Goal: Check status: Check status

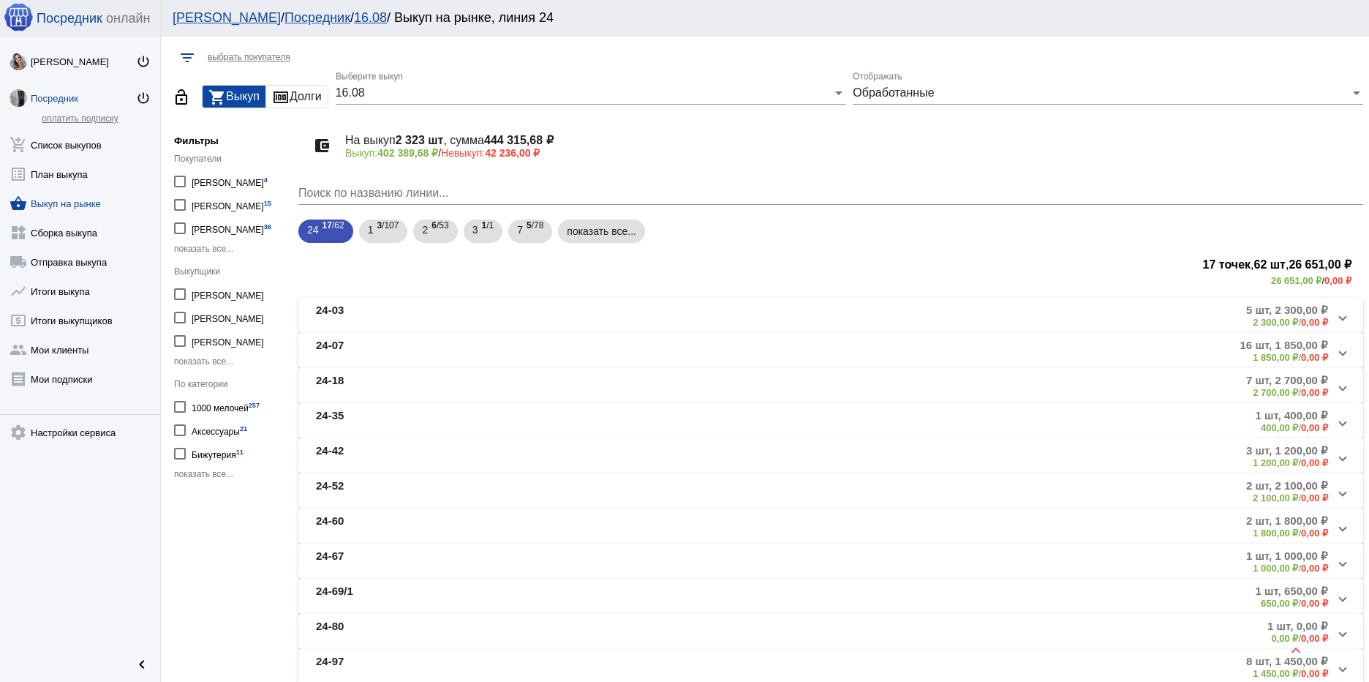
scroll to position [574, 0]
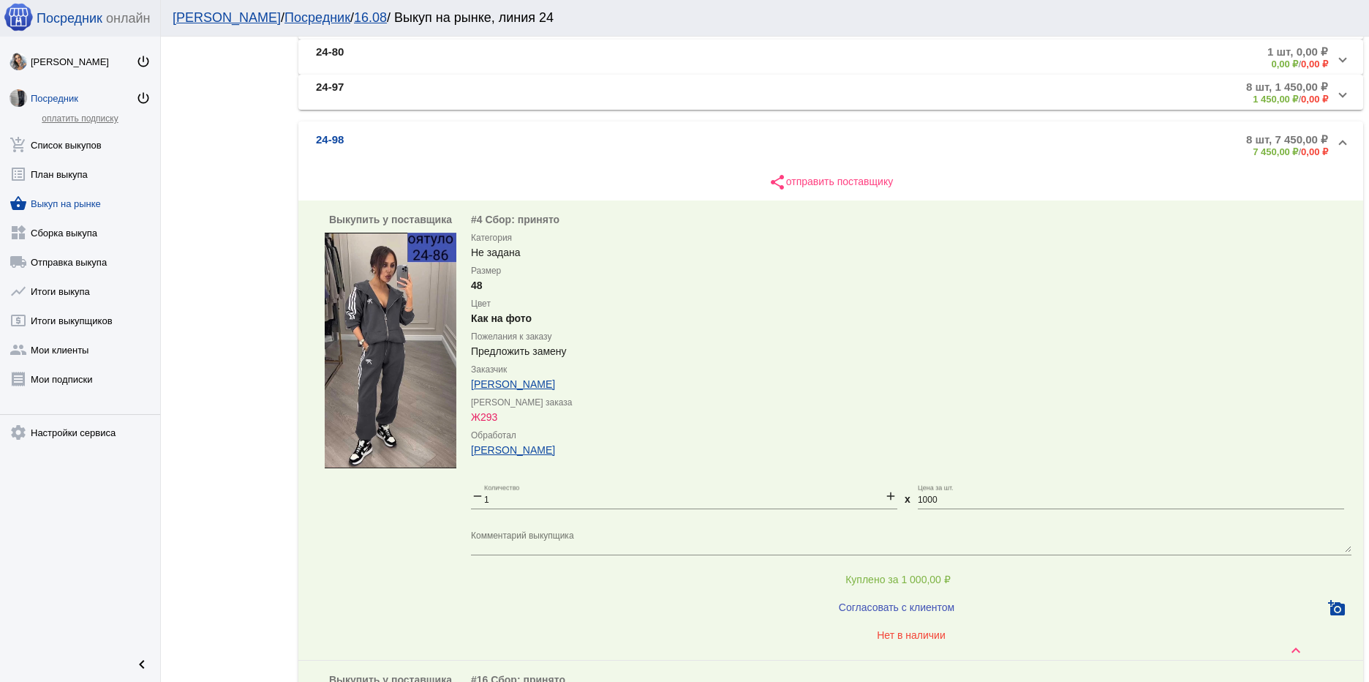
click at [64, 97] on div "Посредник" at bounding box center [83, 98] width 105 height 11
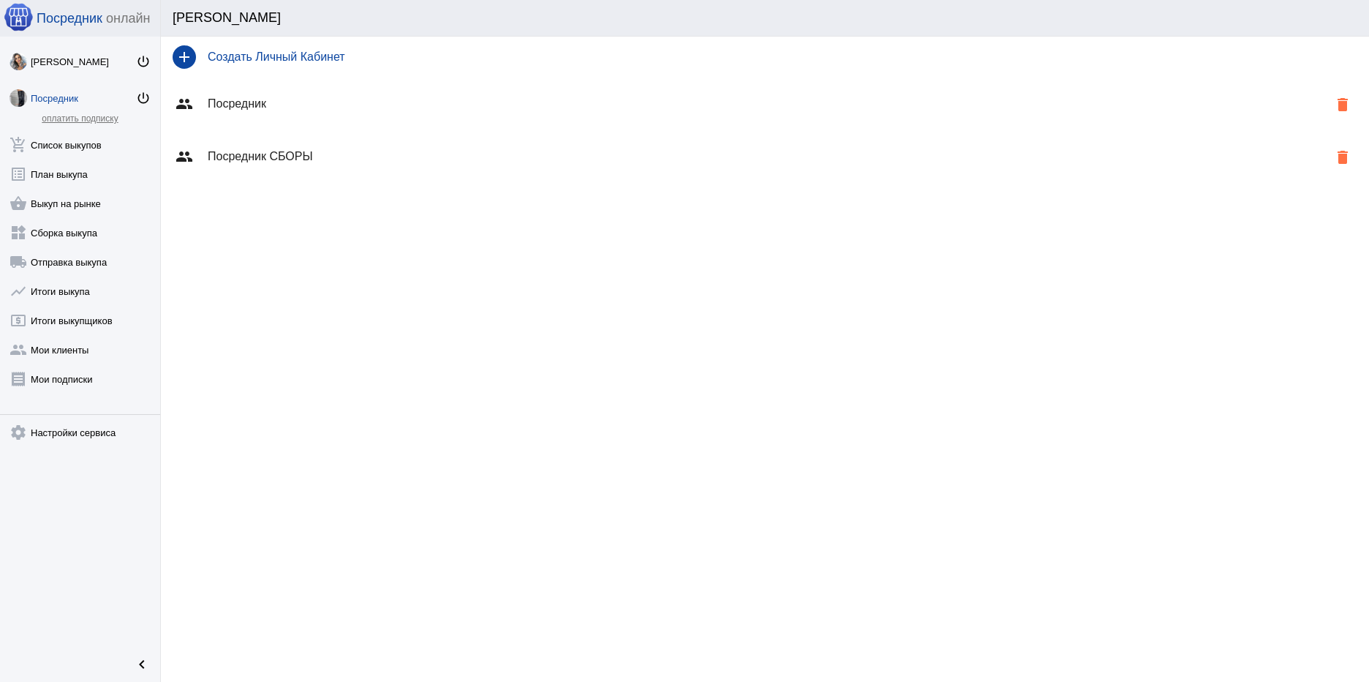
click at [234, 99] on h4 "Посредник" at bounding box center [768, 103] width 1120 height 13
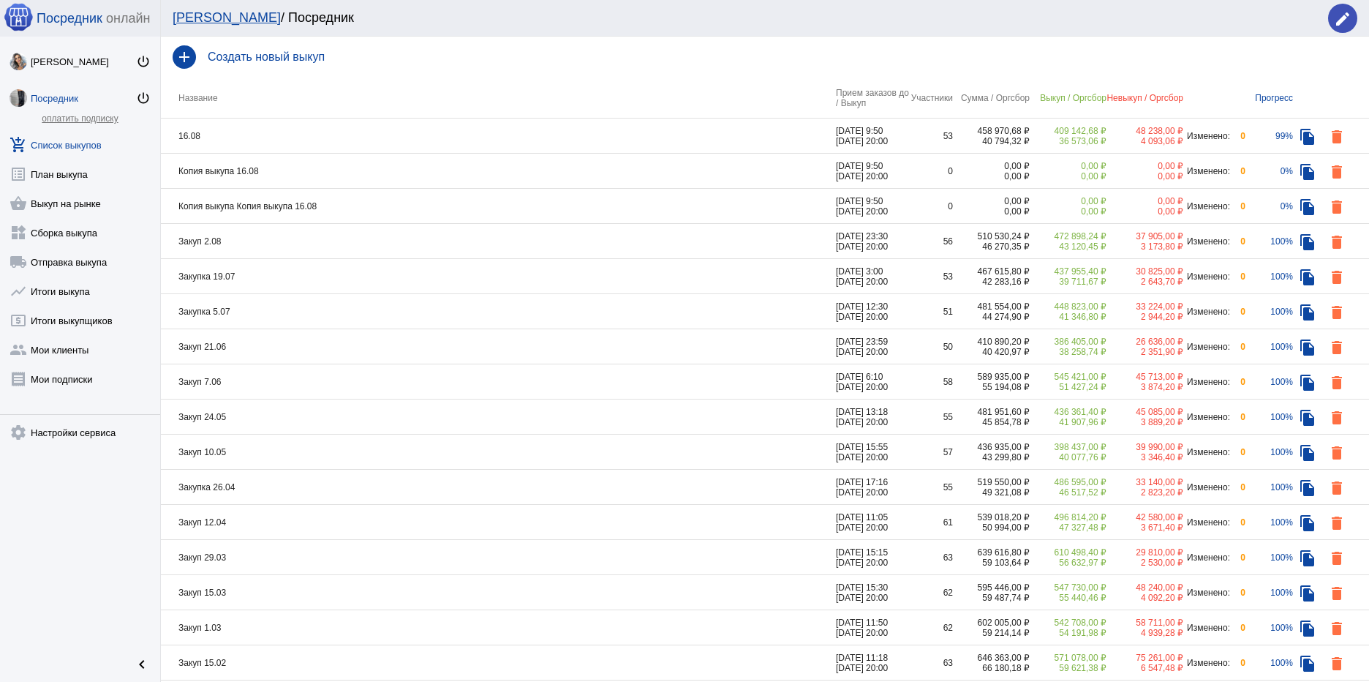
click at [1069, 233] on div "472 898,24 ₽" at bounding box center [1068, 236] width 77 height 10
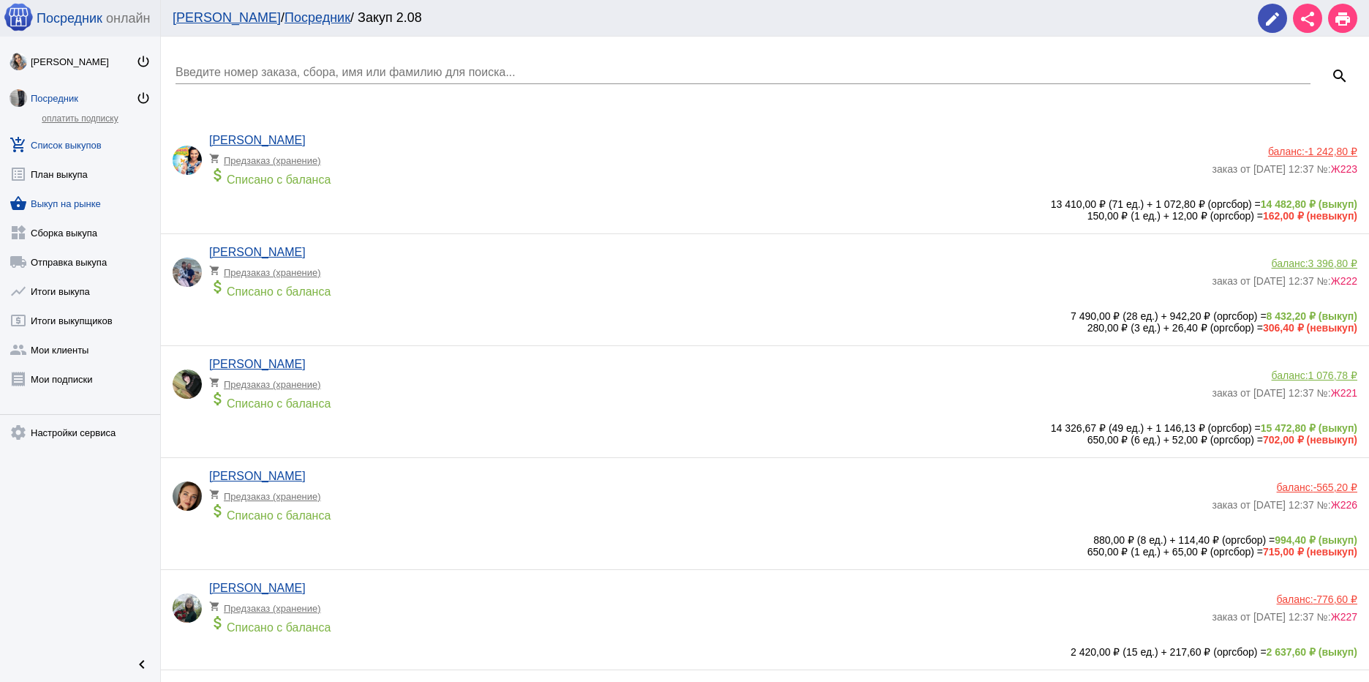
click at [73, 203] on link "shopping_basket Выкуп на рынке" at bounding box center [80, 200] width 160 height 29
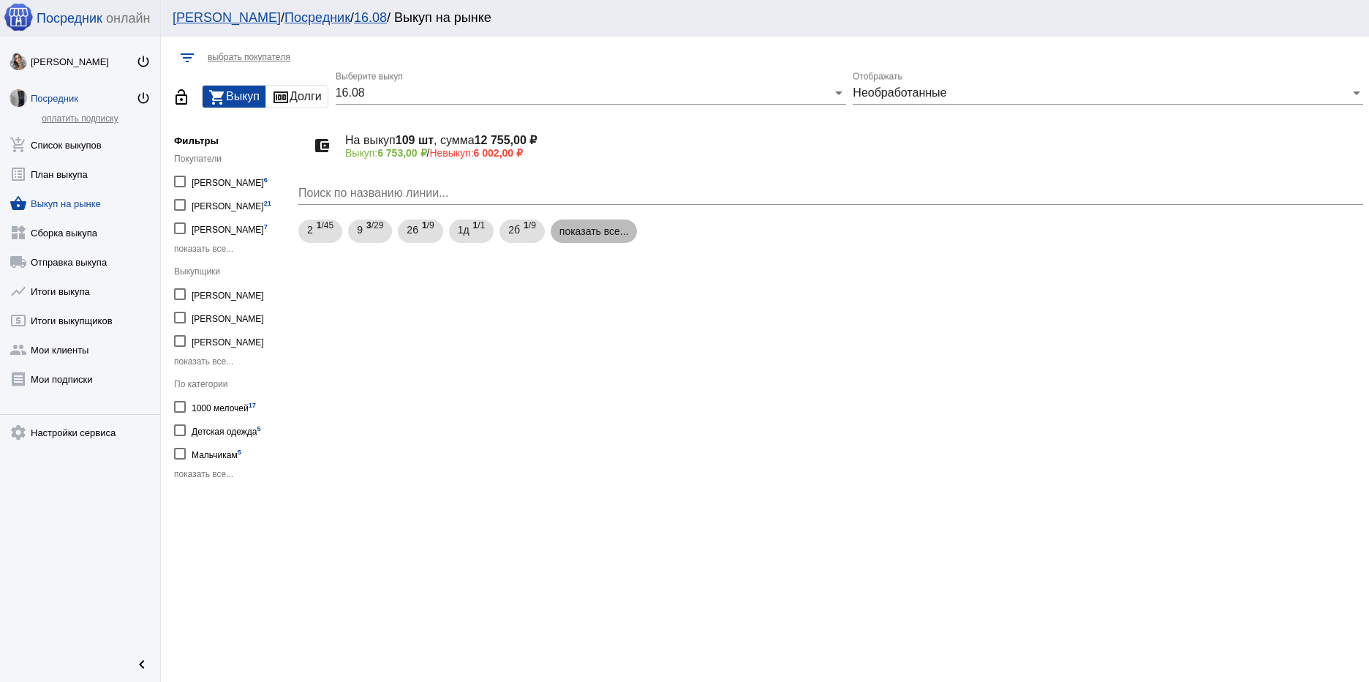
click at [584, 232] on mat-chip "показать все..." at bounding box center [594, 230] width 87 height 23
click at [84, 230] on link "widgets Сборка выкупа" at bounding box center [80, 229] width 160 height 29
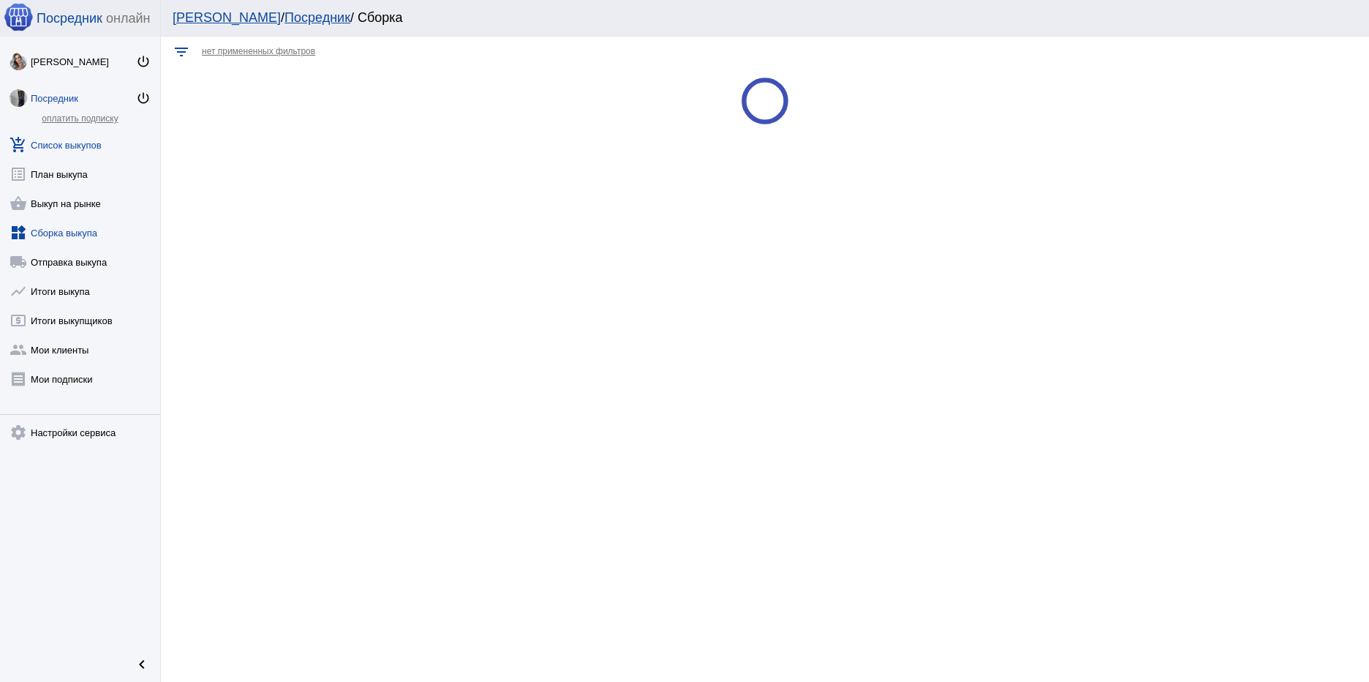
click at [80, 143] on link "add_shopping_cart Список выкупов" at bounding box center [80, 141] width 160 height 29
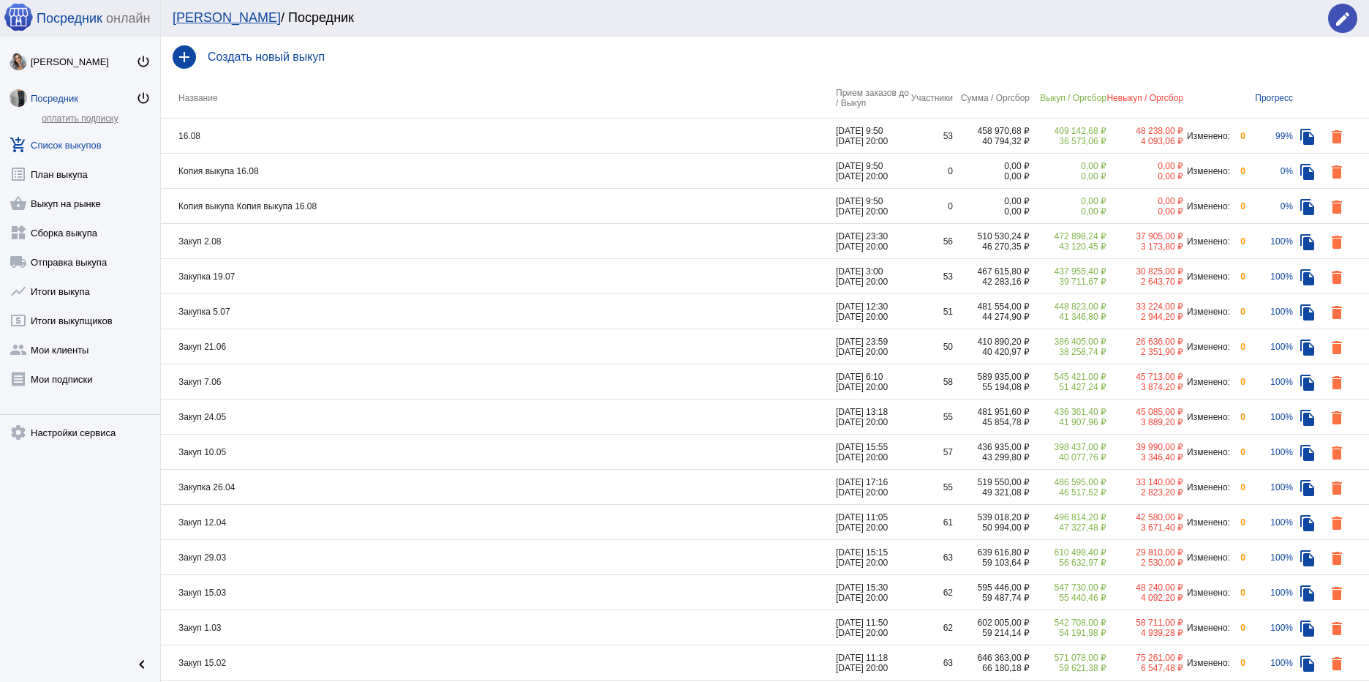
click at [1075, 237] on div "472 898,24 ₽" at bounding box center [1068, 236] width 77 height 10
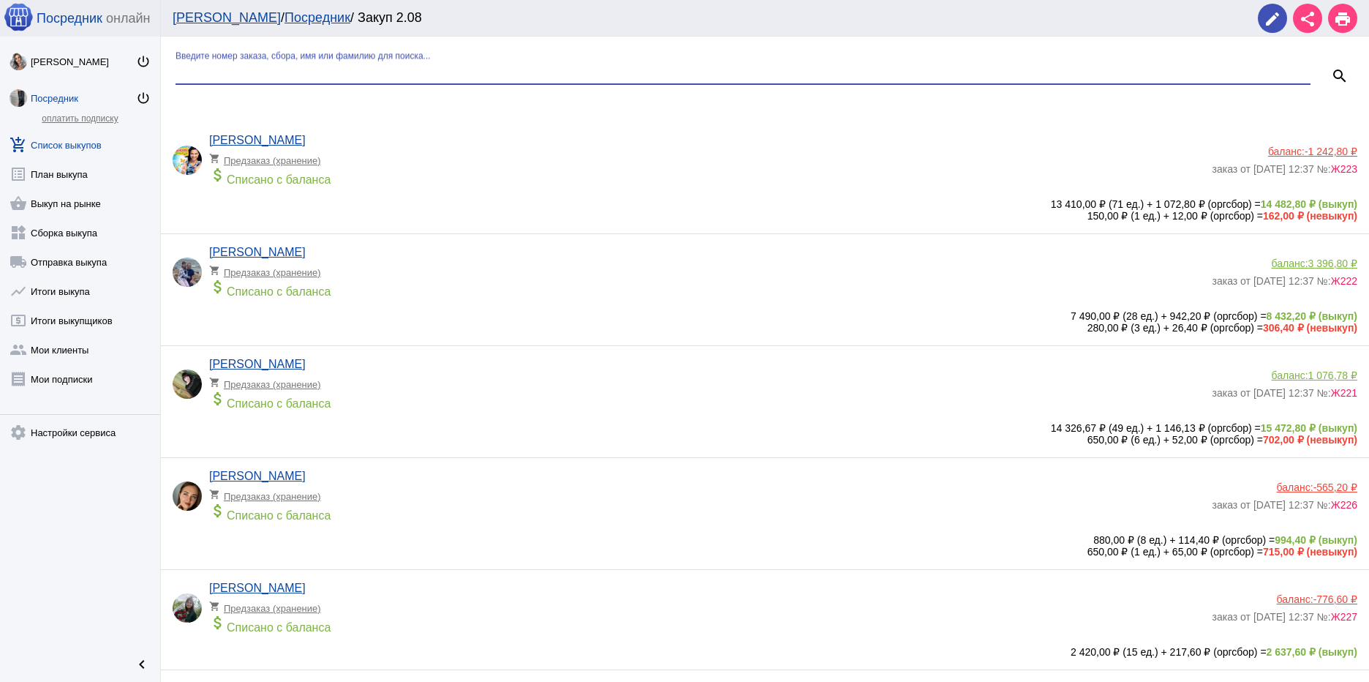
click at [514, 68] on input "Введите номер заказа, сбора, имя или фамилию для поиска..." at bounding box center [742, 72] width 1135 height 13
type input "дарья ковалева"
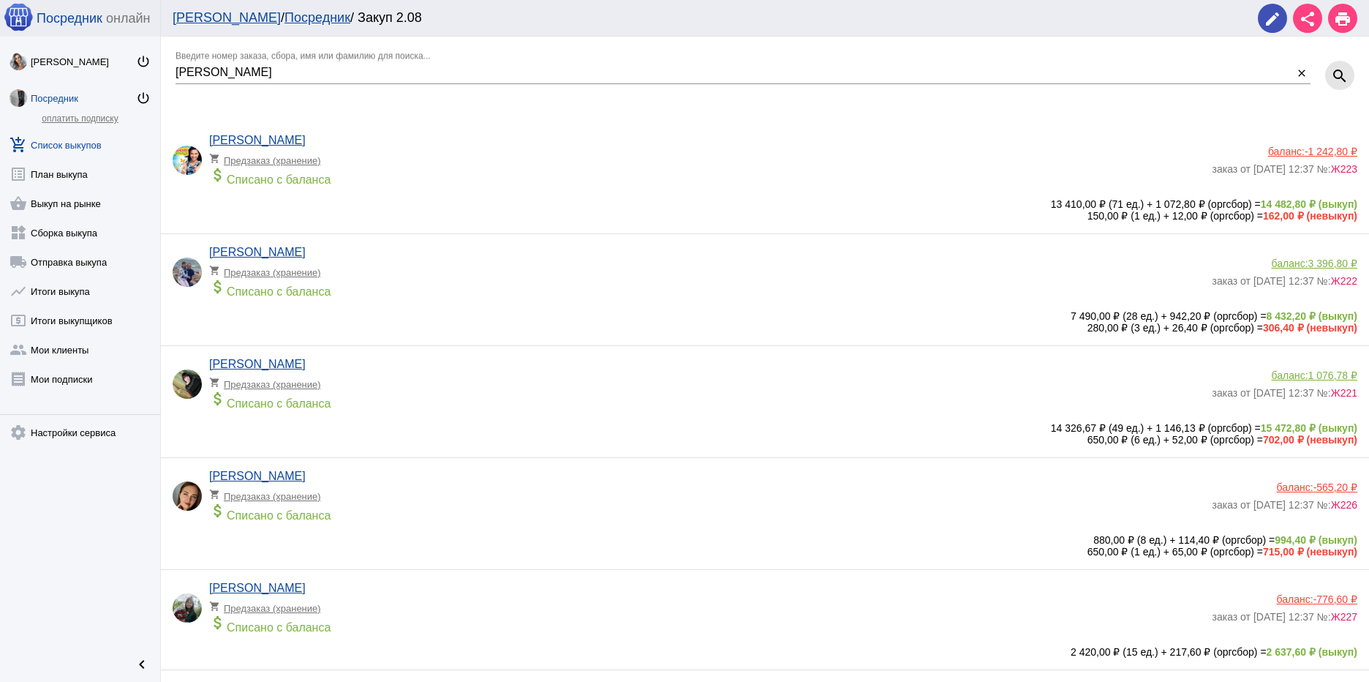
click at [1331, 72] on mat-icon "search" at bounding box center [1340, 76] width 18 height 18
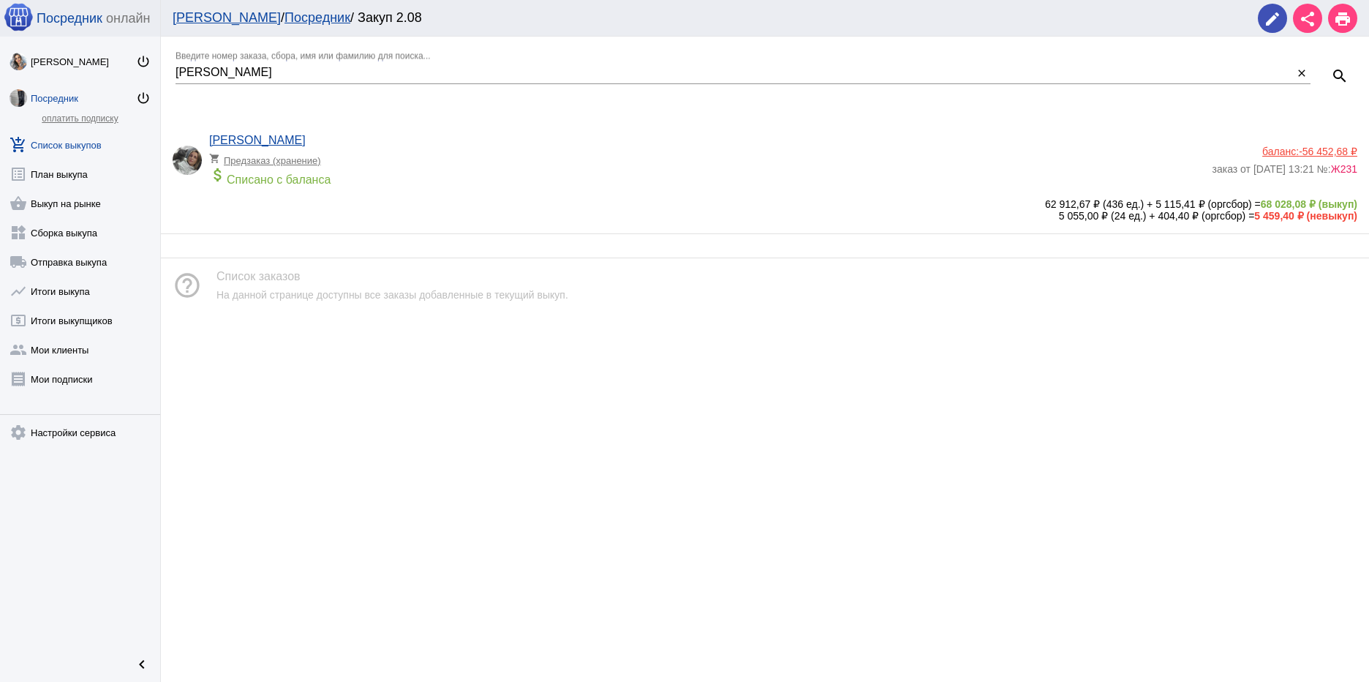
click at [281, 159] on div "shopping_cart Предзаказ (хранение)" at bounding box center [269, 156] width 121 height 19
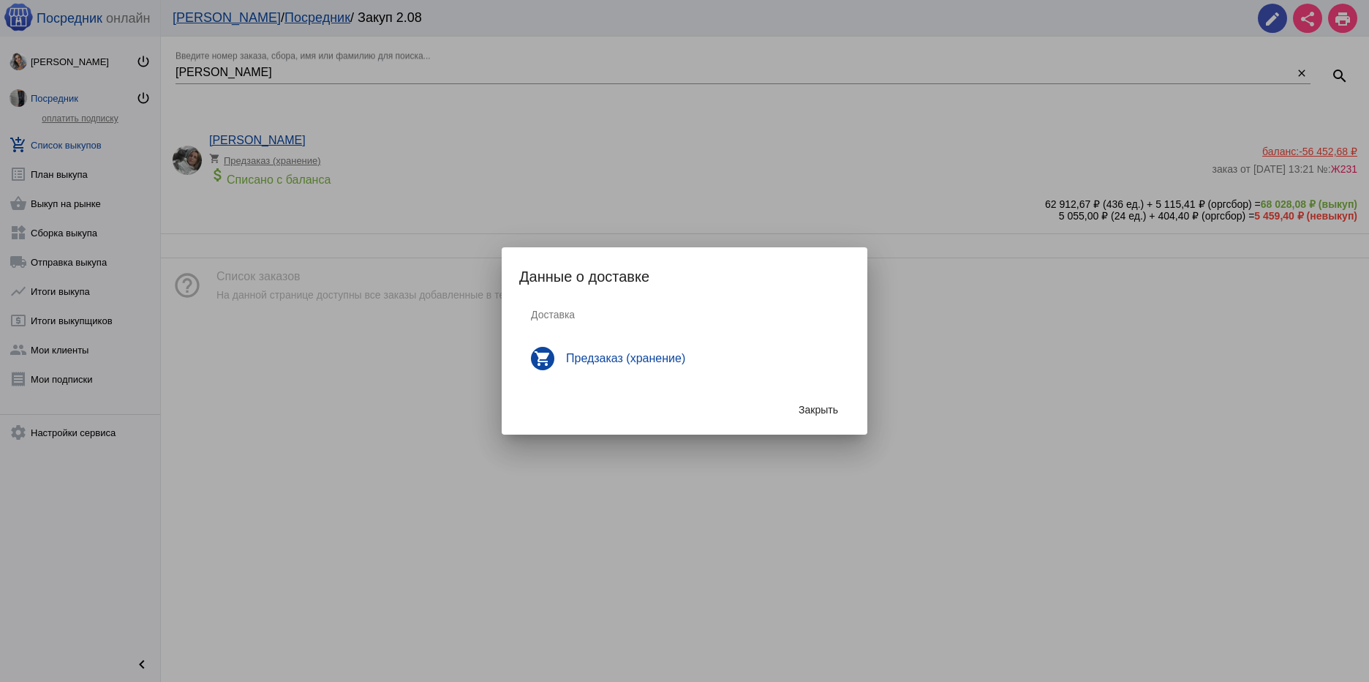
click at [638, 358] on h4 "Предзаказ (хранение)" at bounding box center [702, 358] width 272 height 13
click at [683, 368] on div "shopping_cart Предзаказ (хранение)" at bounding box center [684, 358] width 331 height 53
click at [820, 403] on button "Закрыть" at bounding box center [818, 409] width 63 height 26
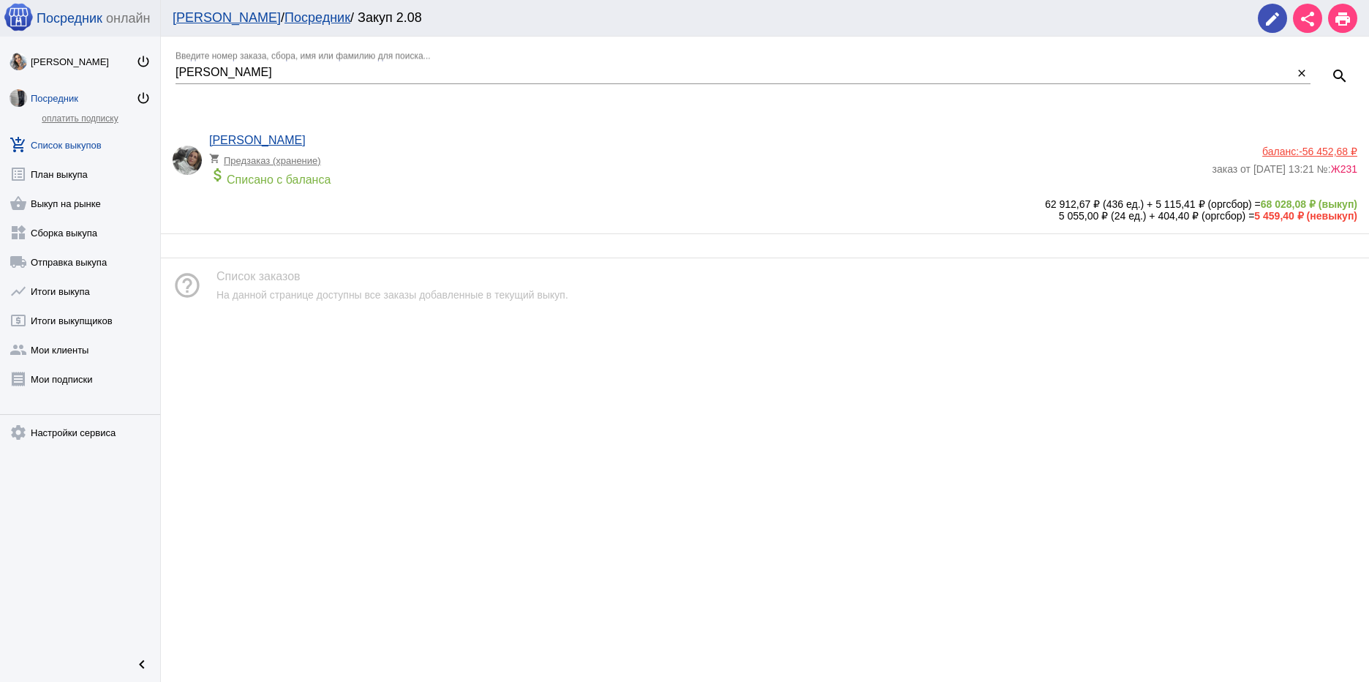
click at [1323, 151] on span "-56 452,68 ₽" at bounding box center [1328, 152] width 58 height 12
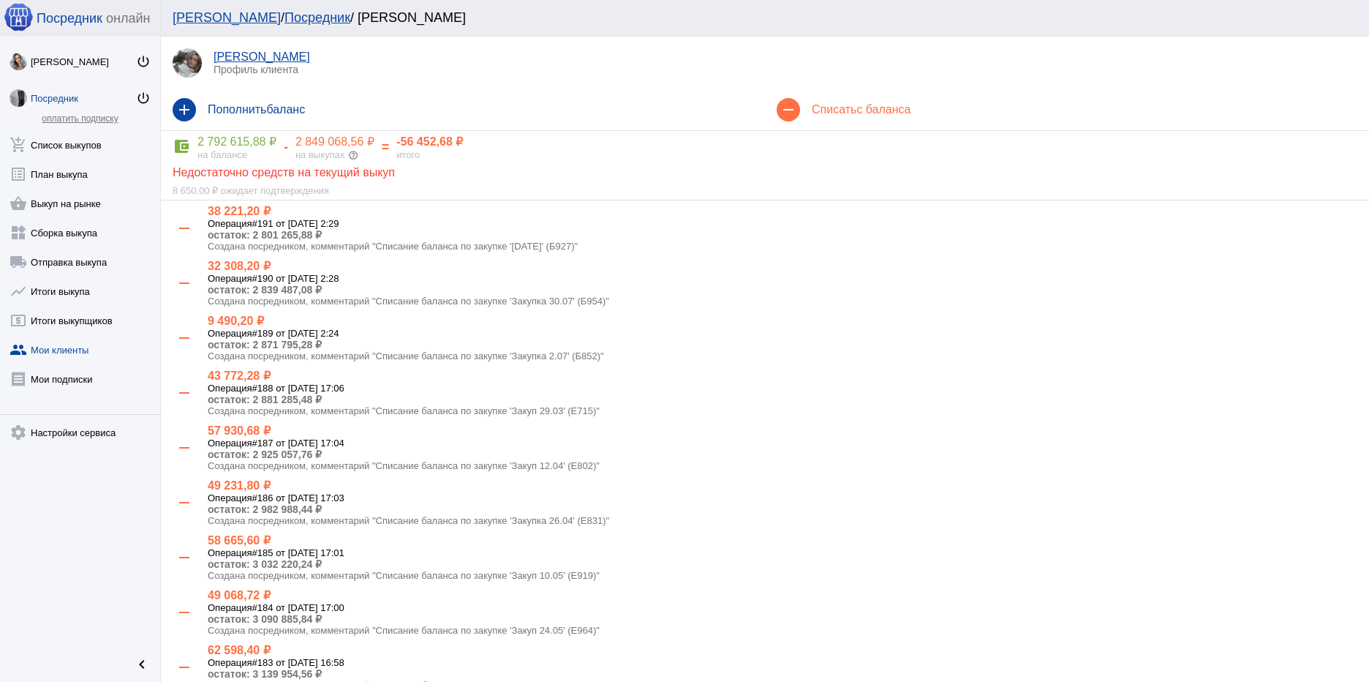
click at [265, 56] on link "[PERSON_NAME]" at bounding box center [262, 56] width 97 height 12
click at [69, 260] on link "local_shipping Отправка выкупа" at bounding box center [80, 258] width 160 height 29
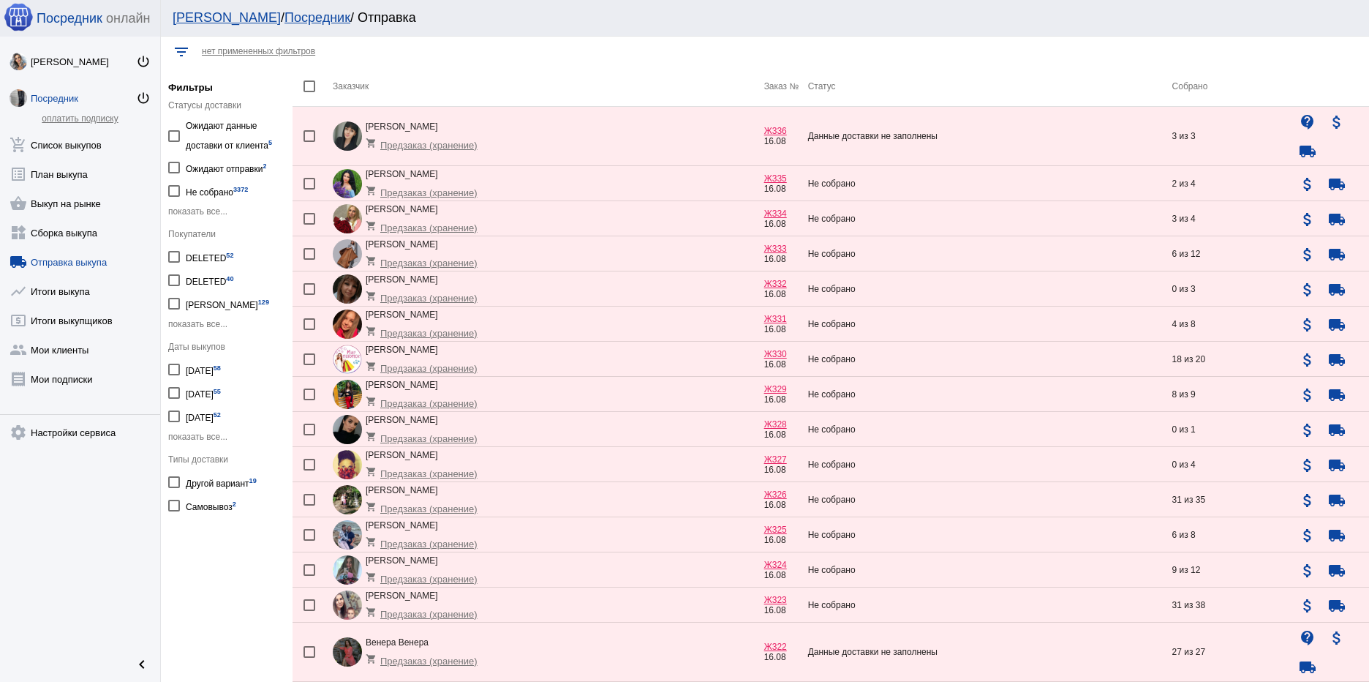
click at [203, 326] on span "показать все..." at bounding box center [197, 324] width 59 height 10
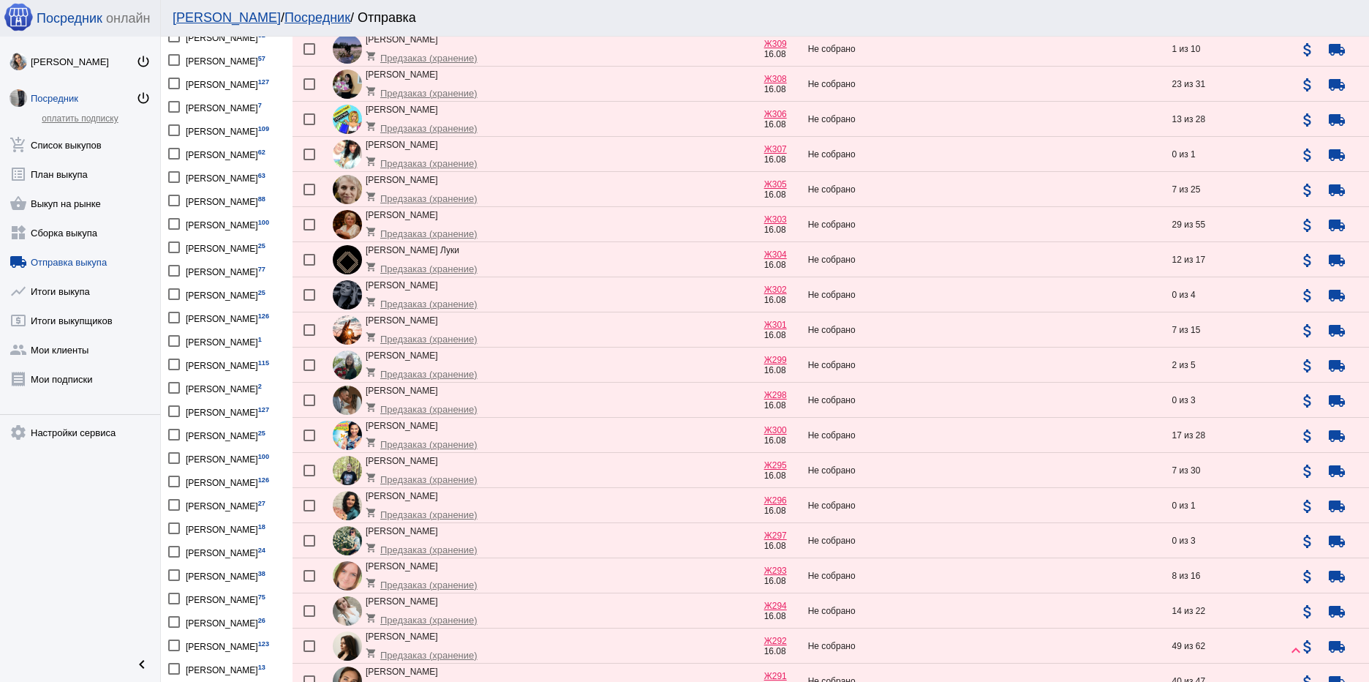
scroll to position [1097, 0]
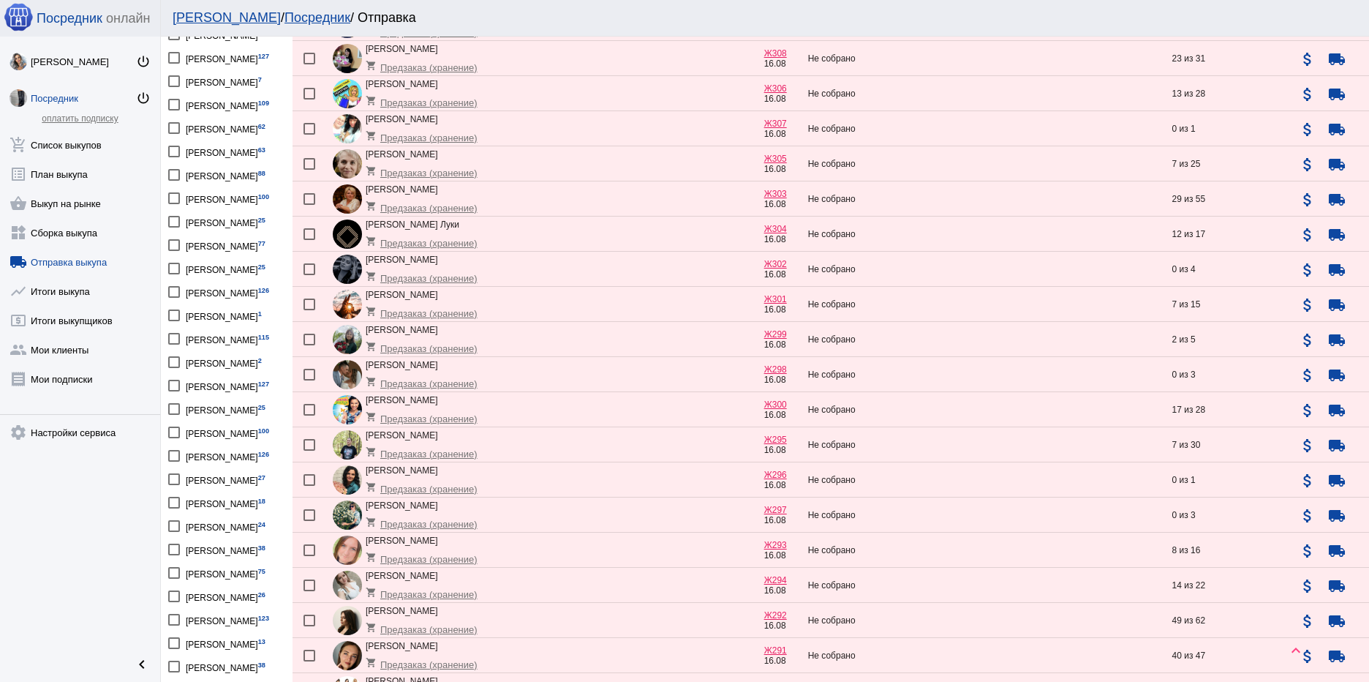
click at [211, 395] on div "Дарья Ковалева 127" at bounding box center [227, 385] width 83 height 20
checkbox input "true"
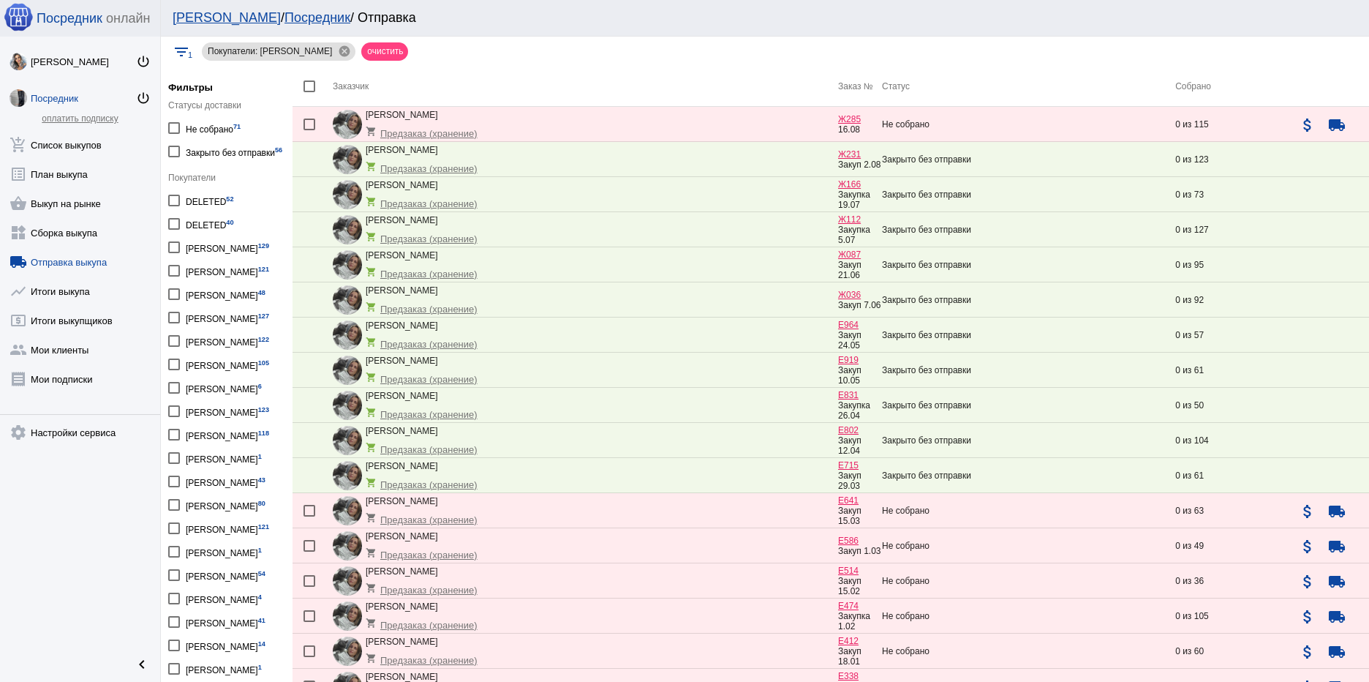
click at [841, 155] on link "Ж231" at bounding box center [849, 154] width 23 height 10
click at [848, 156] on link "Ж231" at bounding box center [849, 154] width 23 height 10
click at [848, 186] on link "Ж166" at bounding box center [849, 184] width 23 height 10
click at [842, 221] on link "Ж112" at bounding box center [849, 219] width 23 height 10
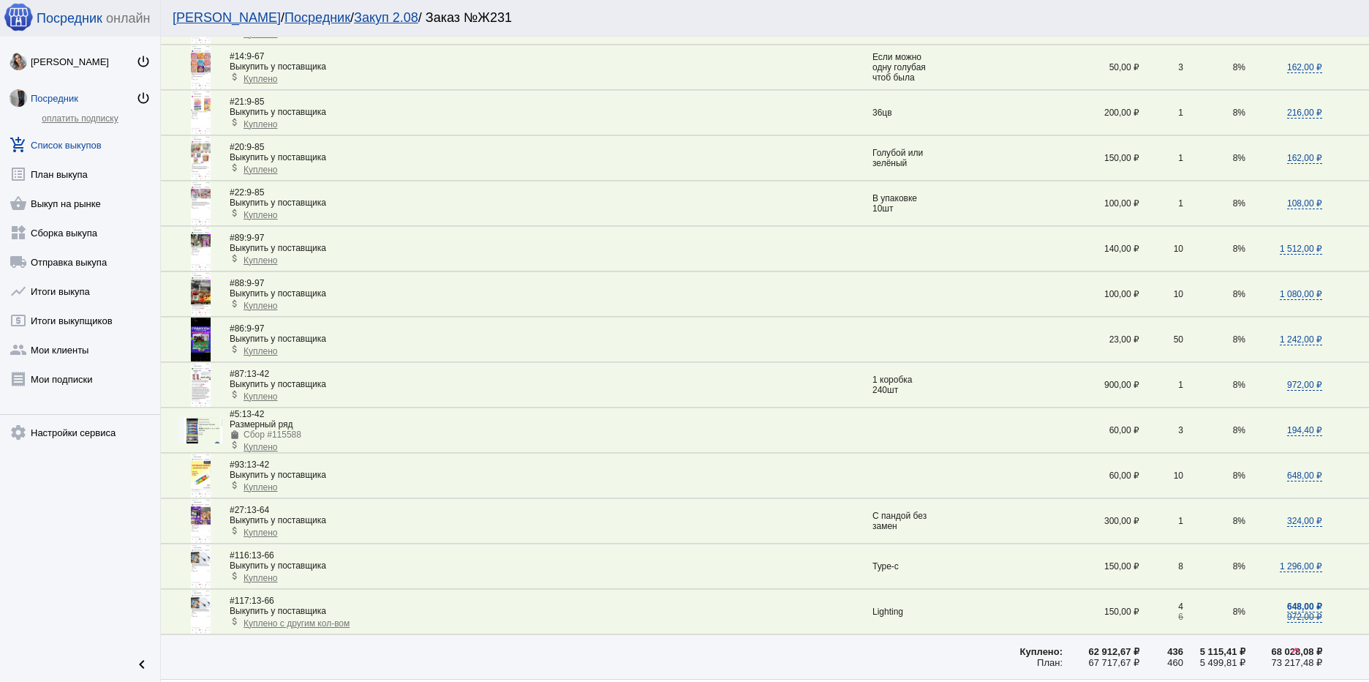
scroll to position [1941, 0]
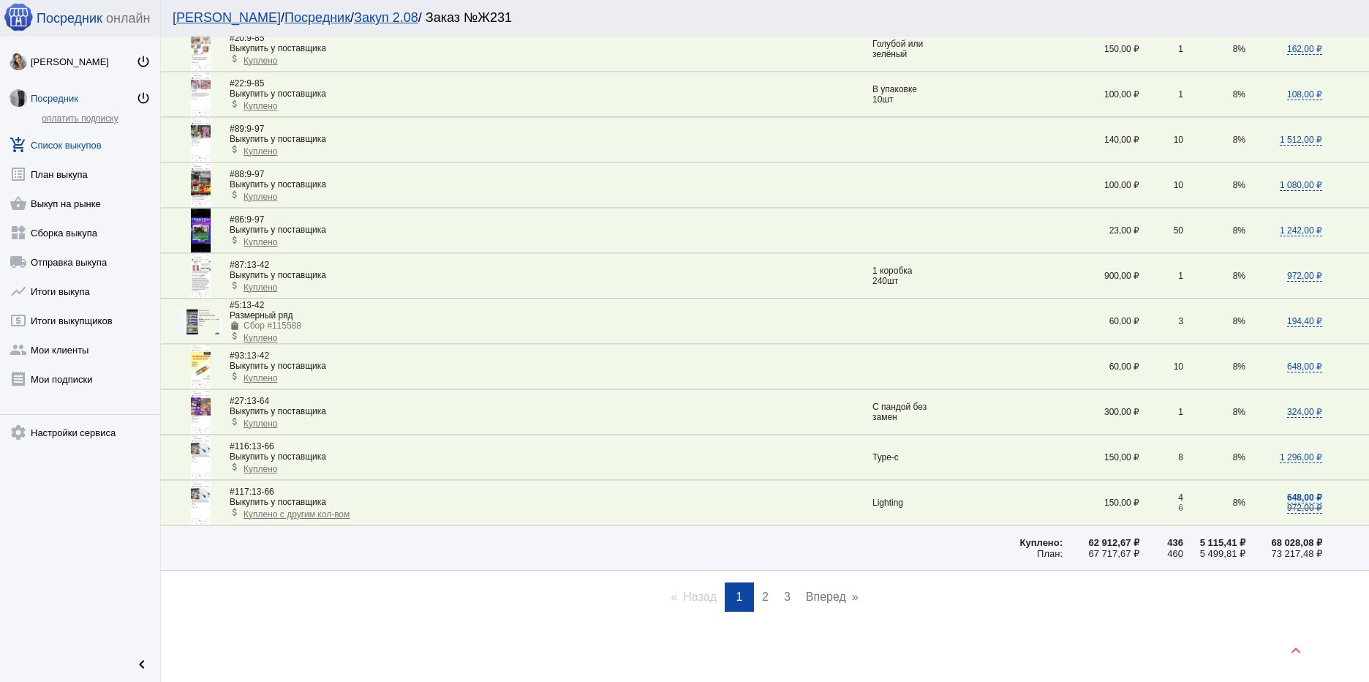
click at [764, 600] on link "page 2" at bounding box center [765, 596] width 21 height 29
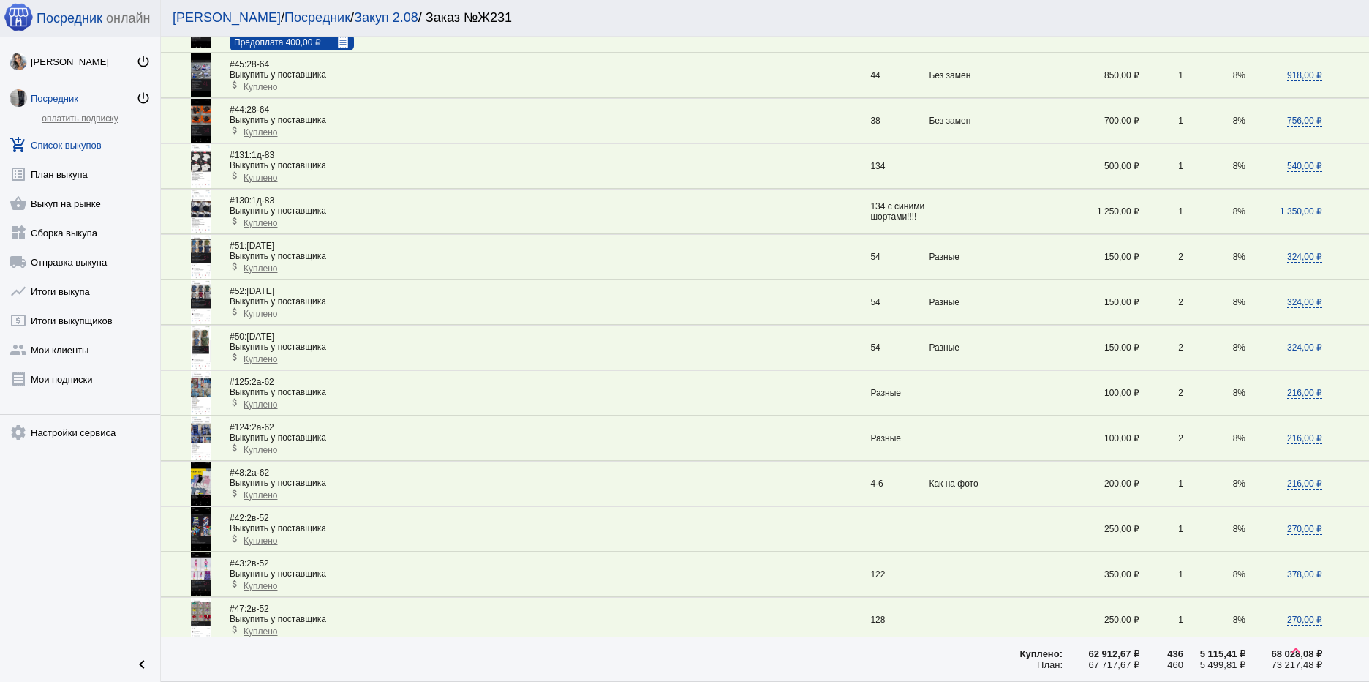
scroll to position [804, 0]
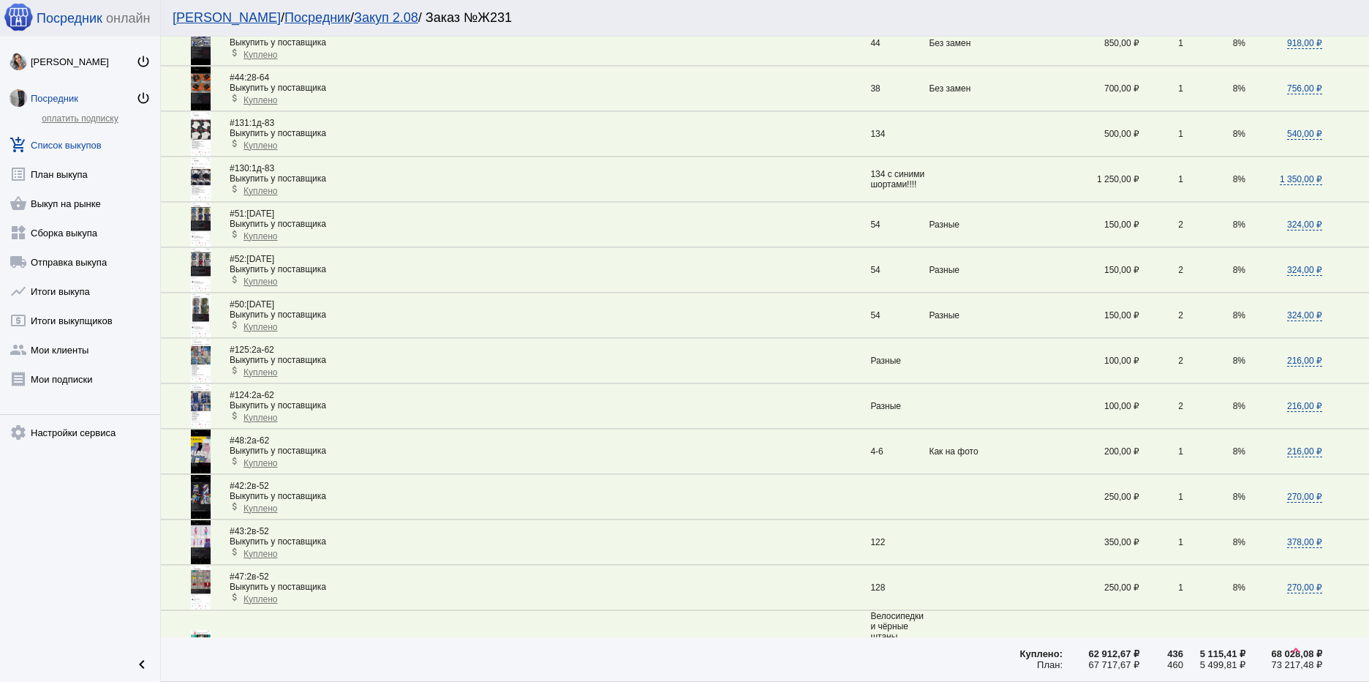
click at [194, 358] on img at bounding box center [201, 361] width 20 height 44
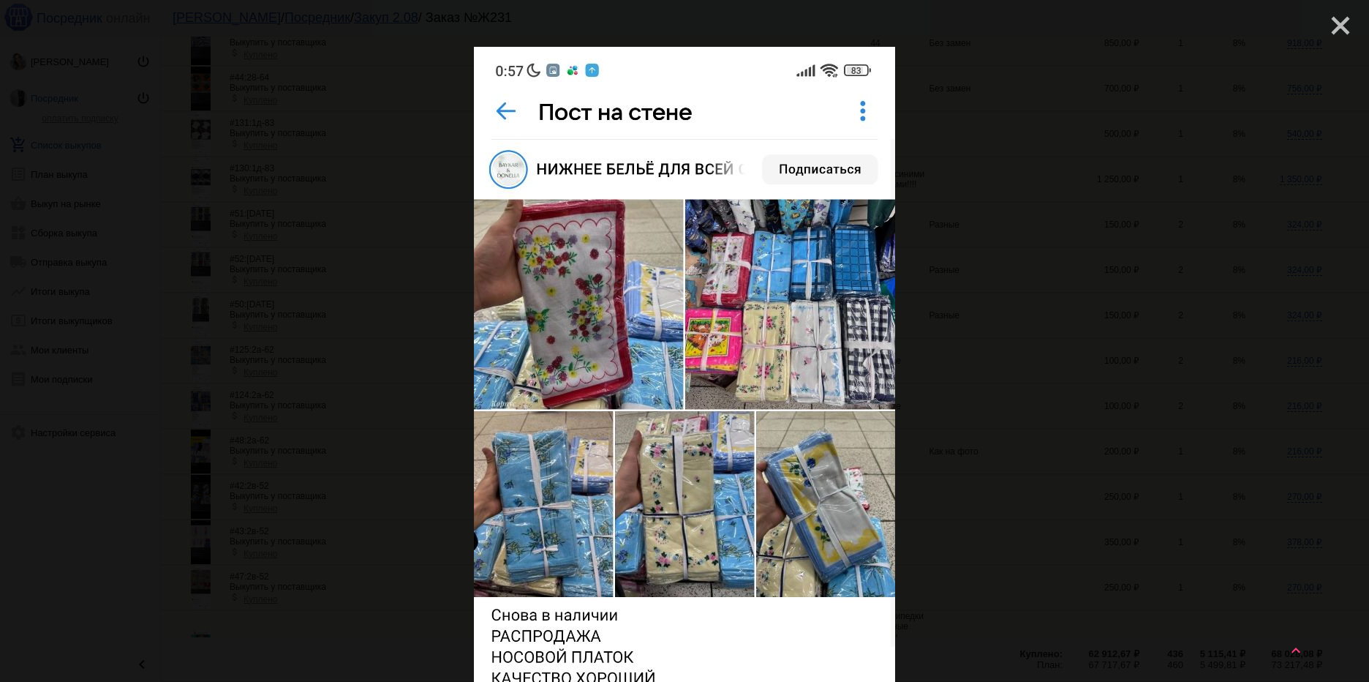
click at [1328, 20] on mat-icon "close" at bounding box center [1335, 20] width 18 height 18
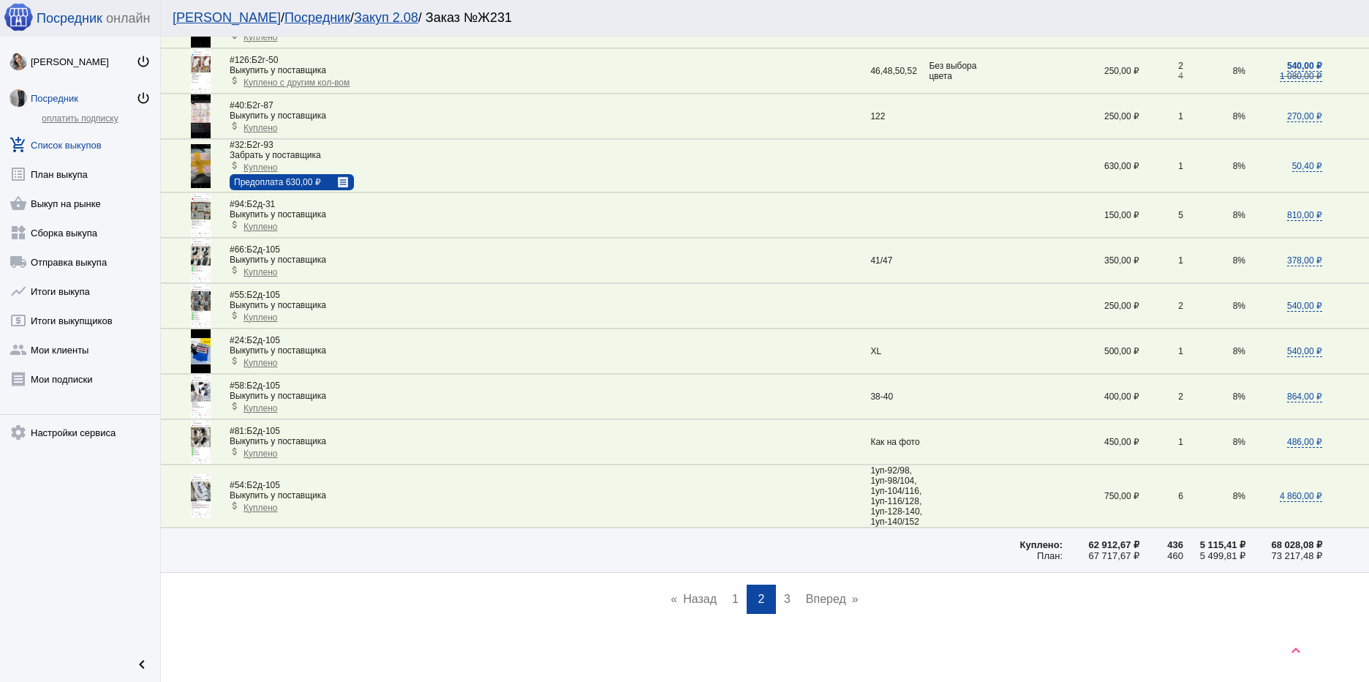
scroll to position [1998, 0]
click at [784, 595] on span "3" at bounding box center [787, 596] width 7 height 12
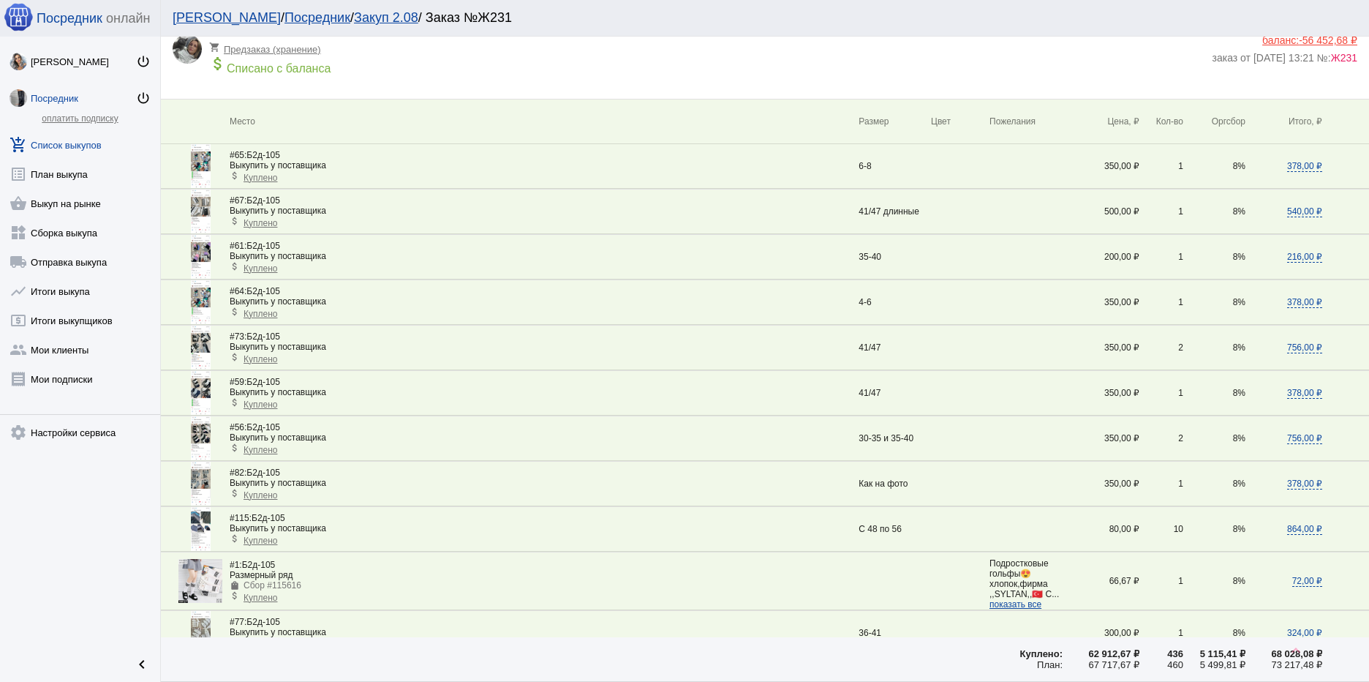
scroll to position [0, 0]
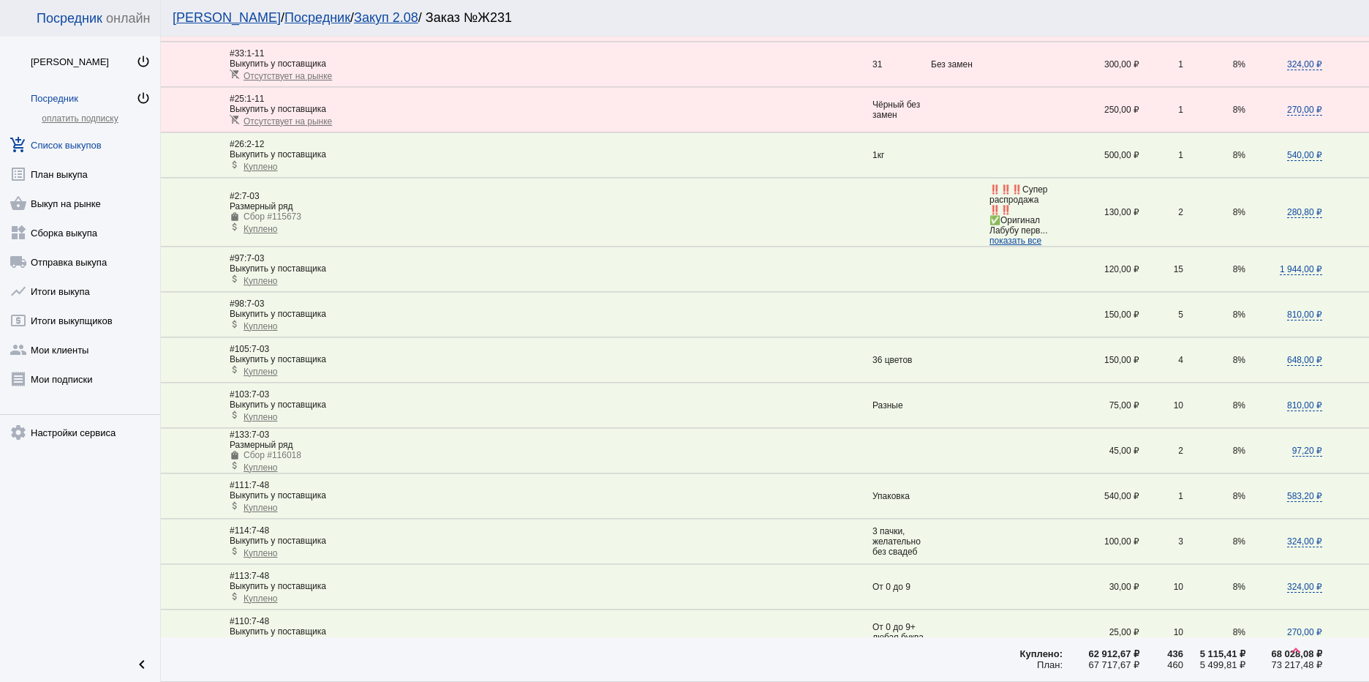
scroll to position [512, 0]
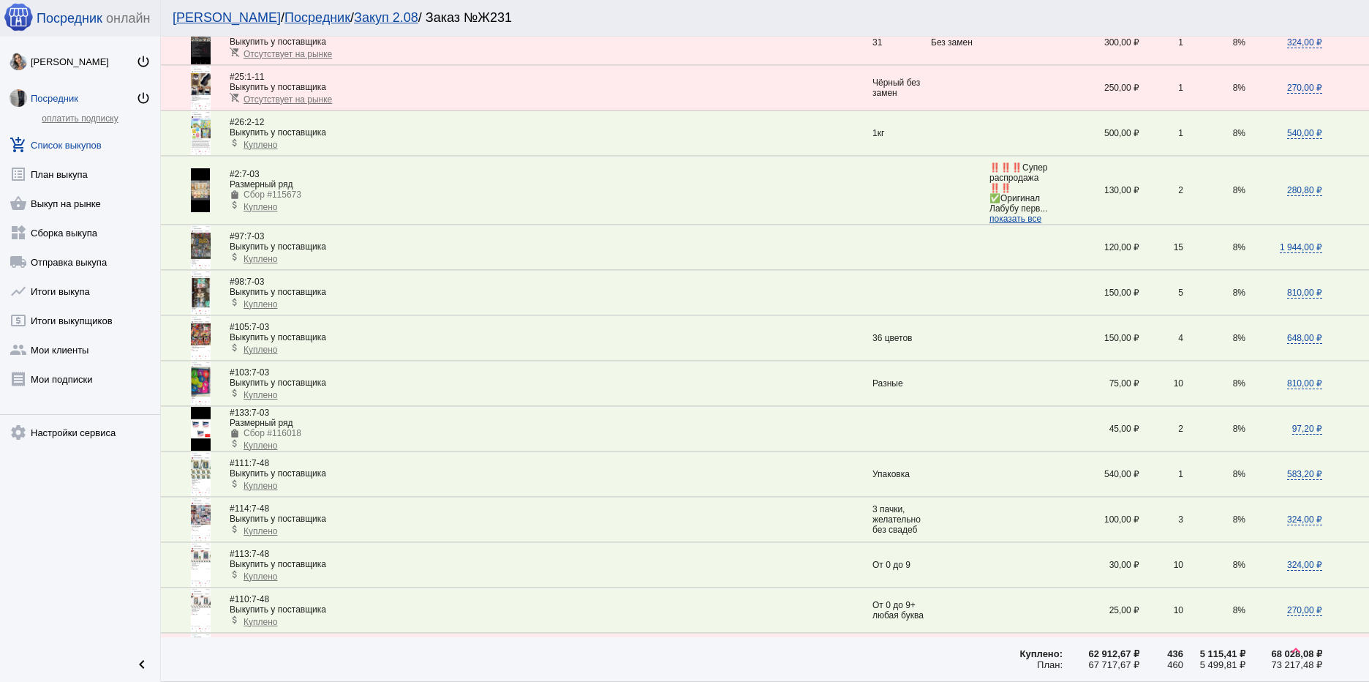
click at [197, 388] on img at bounding box center [201, 383] width 20 height 44
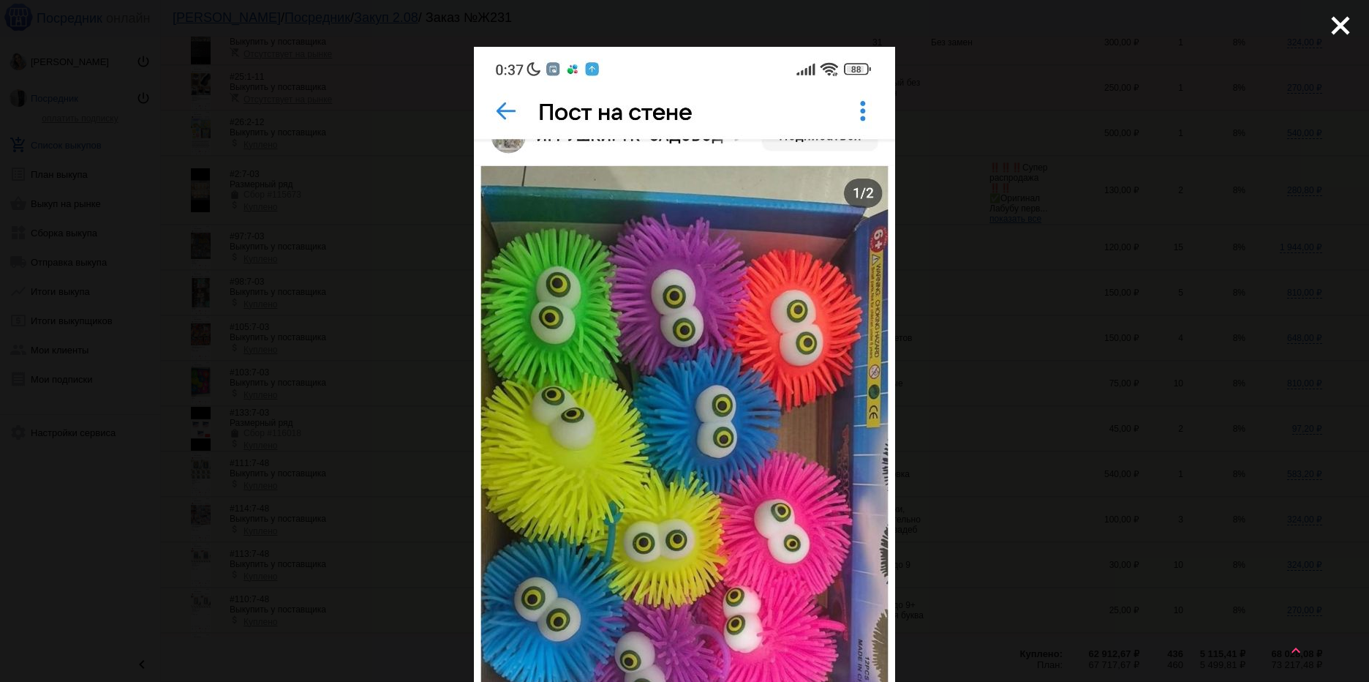
click at [1326, 26] on mat-icon "close" at bounding box center [1335, 20] width 18 height 18
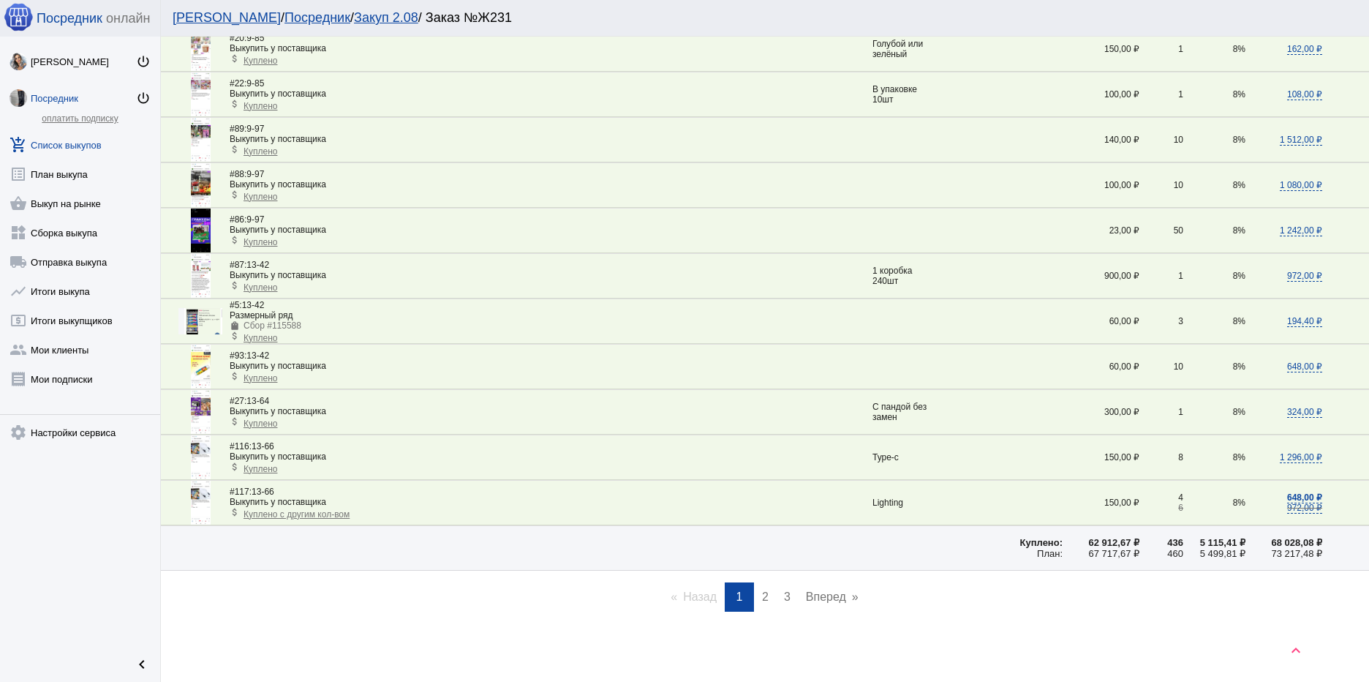
scroll to position [1941, 0]
click at [762, 598] on span "2" at bounding box center [765, 596] width 7 height 12
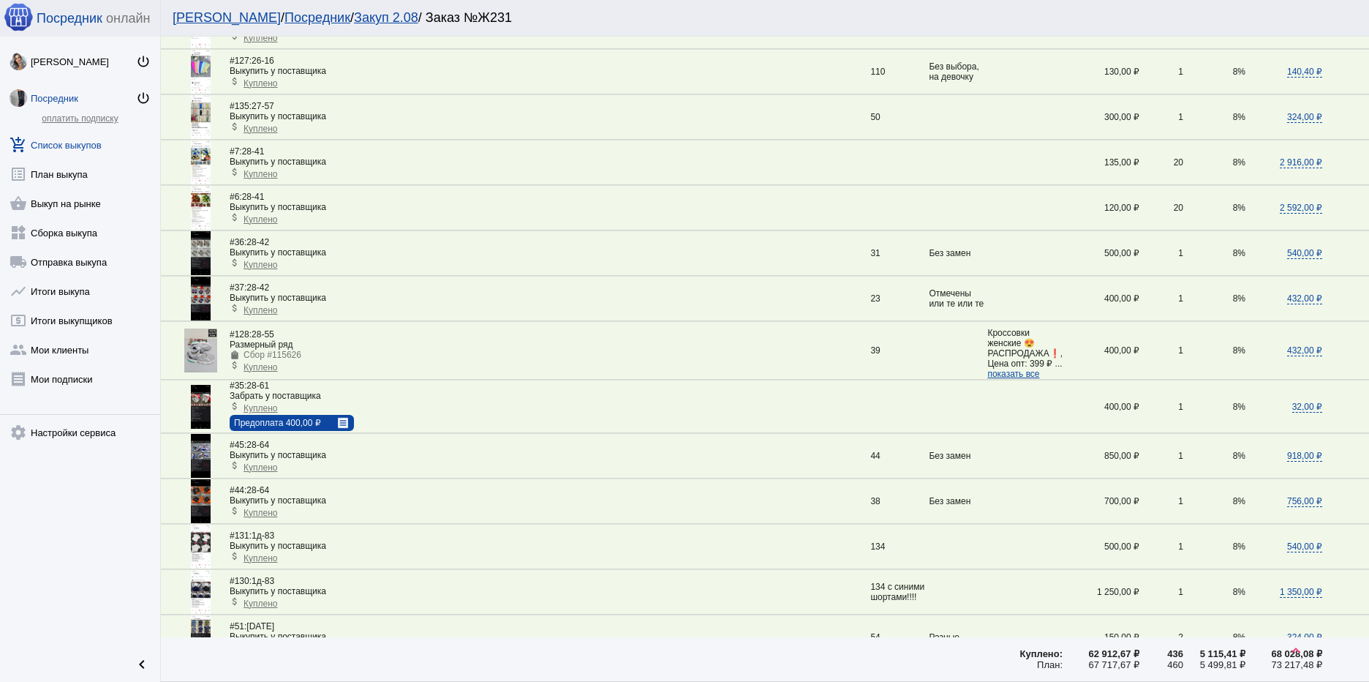
scroll to position [366, 0]
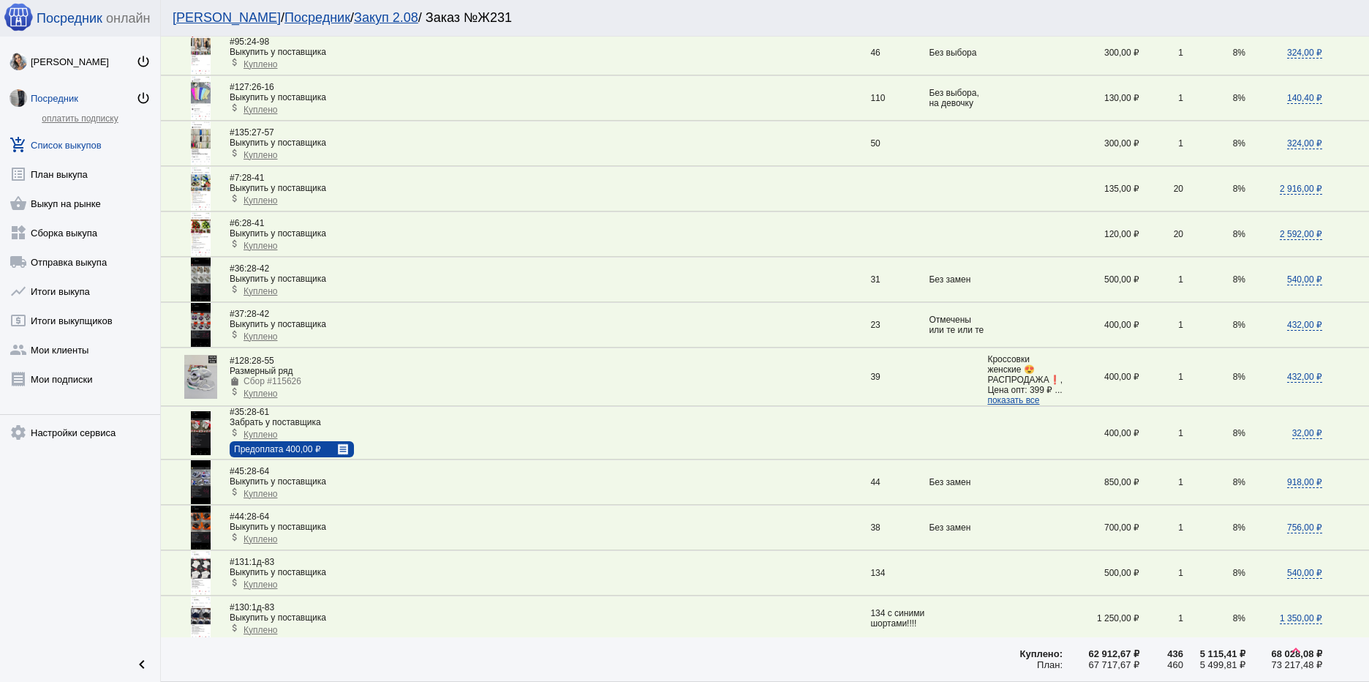
click at [192, 176] on img at bounding box center [201, 189] width 20 height 44
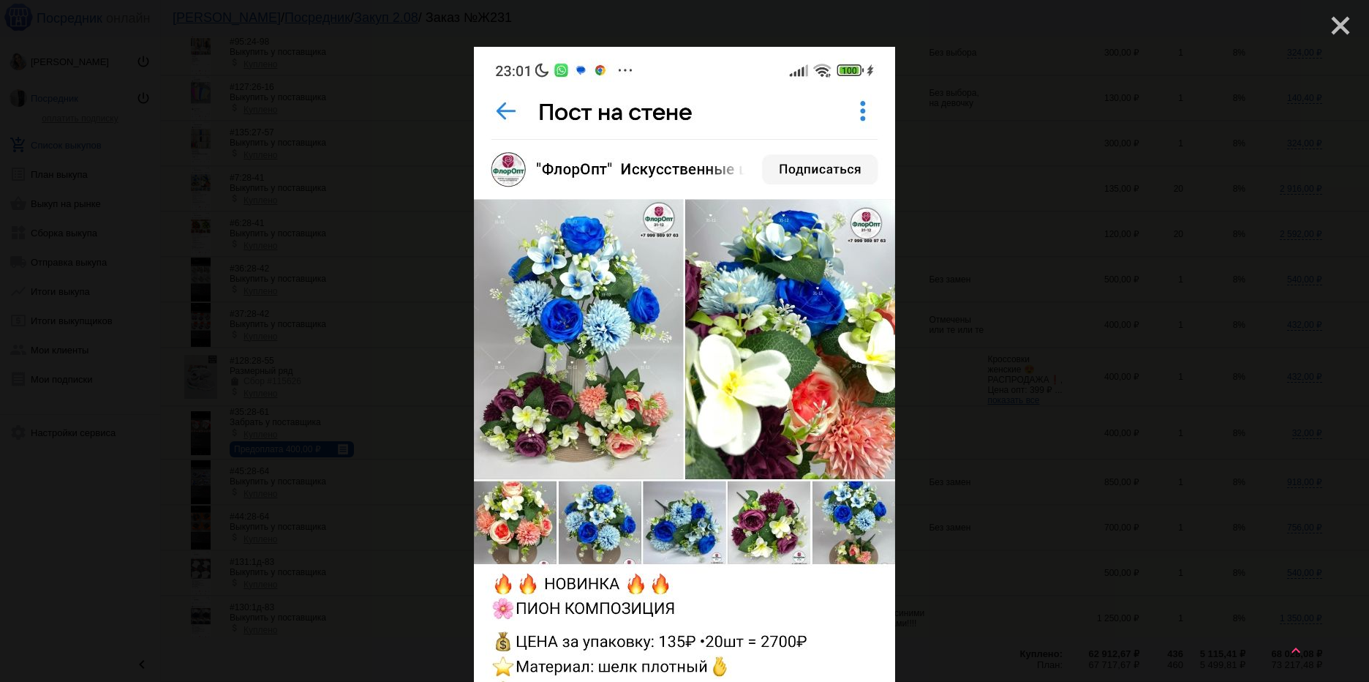
click at [1335, 29] on mat-icon "close" at bounding box center [1335, 20] width 18 height 18
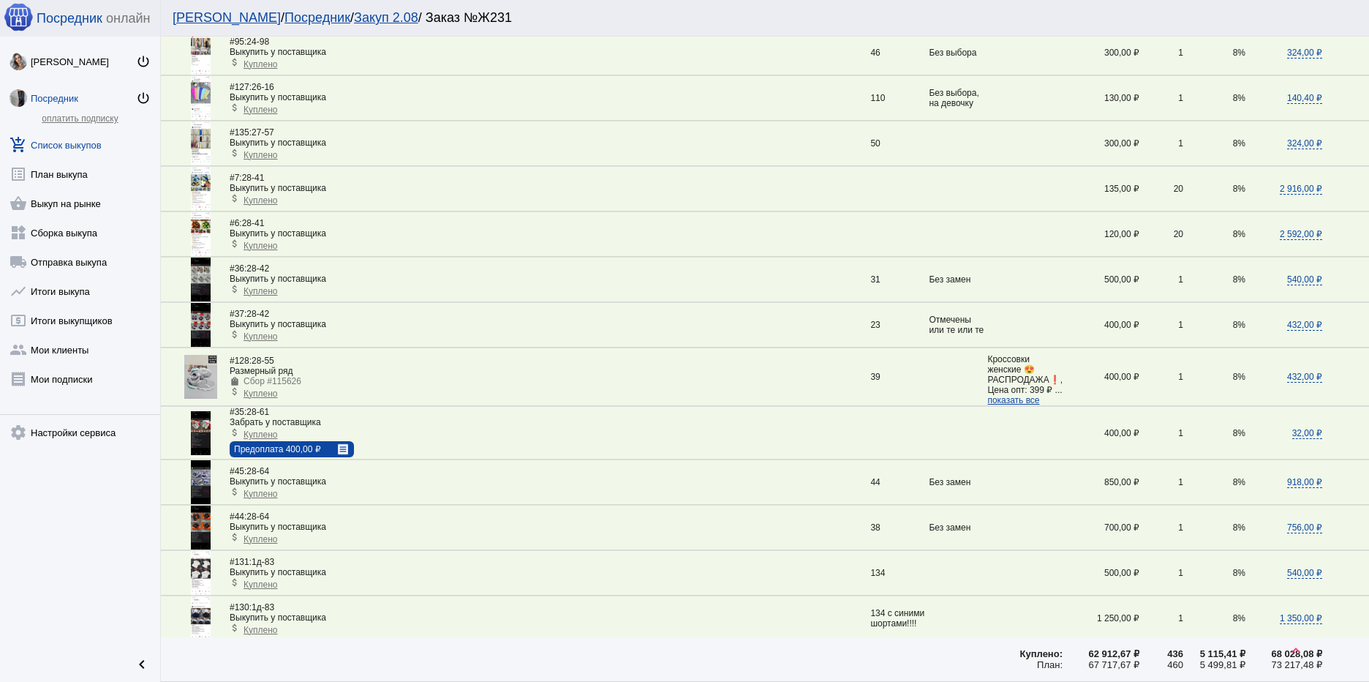
click at [200, 281] on img at bounding box center [201, 279] width 20 height 44
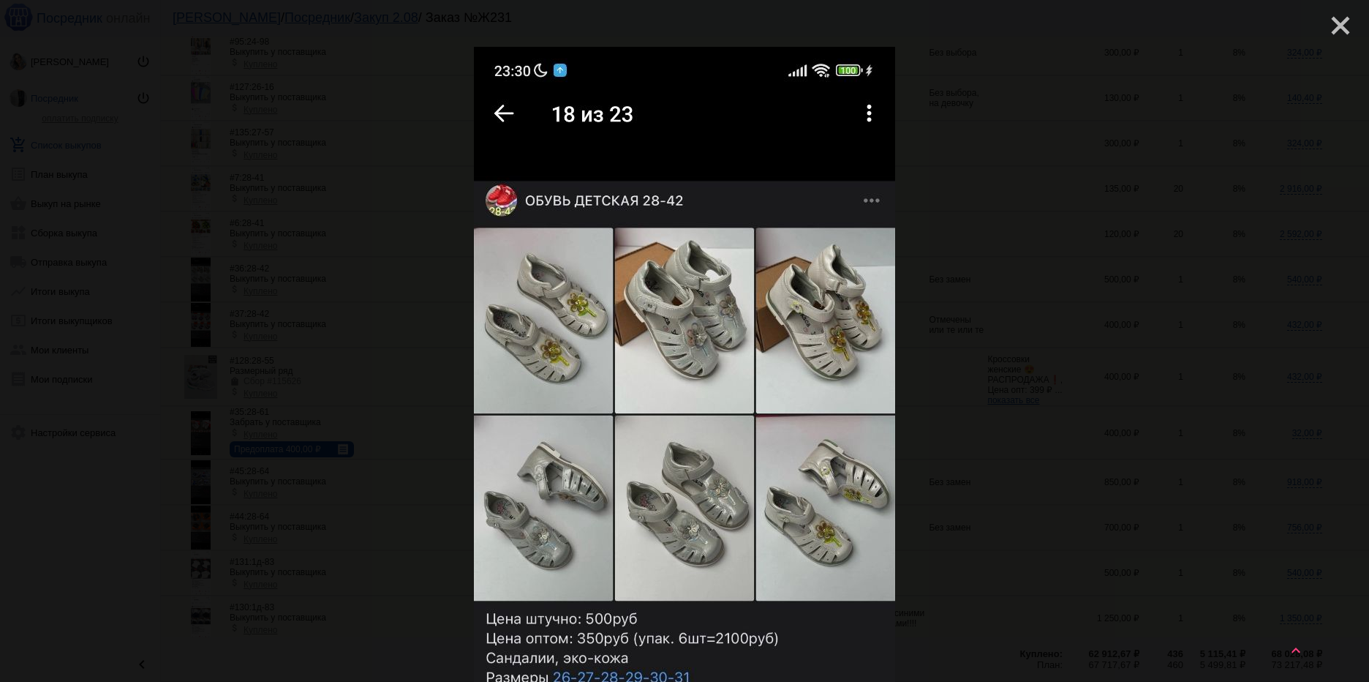
click at [1326, 23] on mat-icon "close" at bounding box center [1335, 20] width 18 height 18
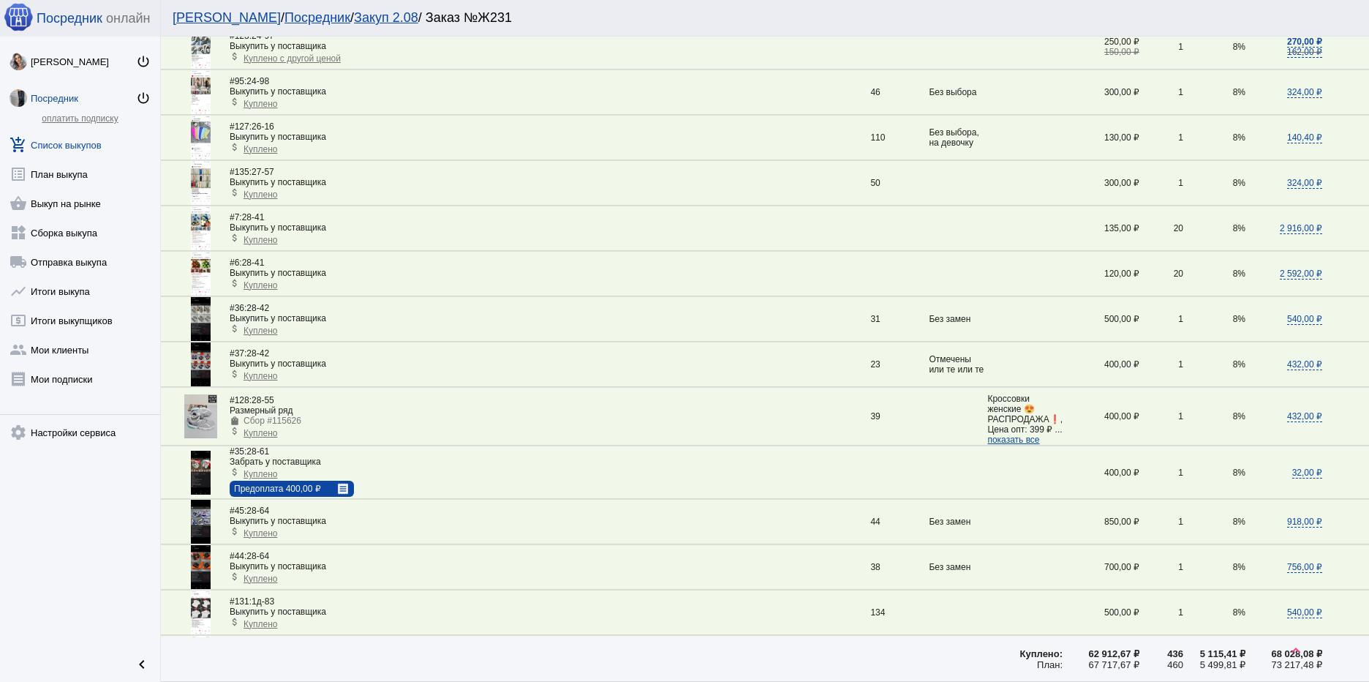
scroll to position [219, 0]
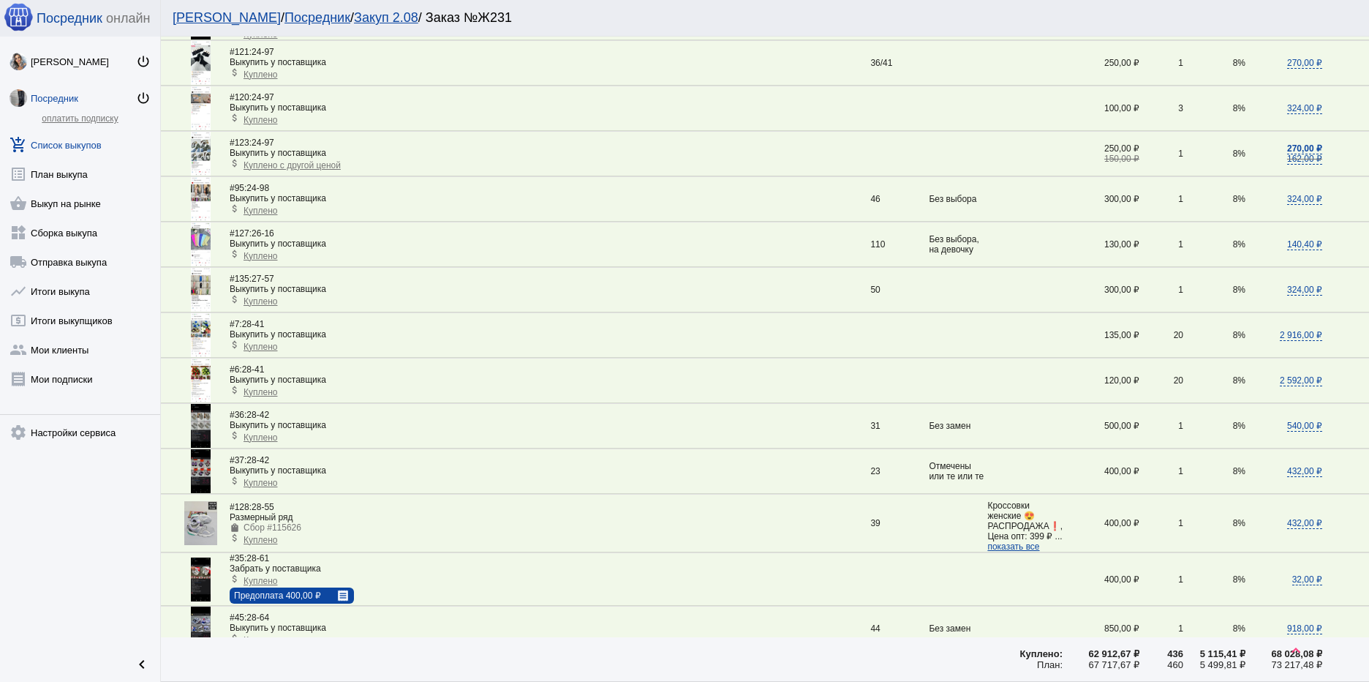
click at [196, 333] on img at bounding box center [201, 335] width 20 height 44
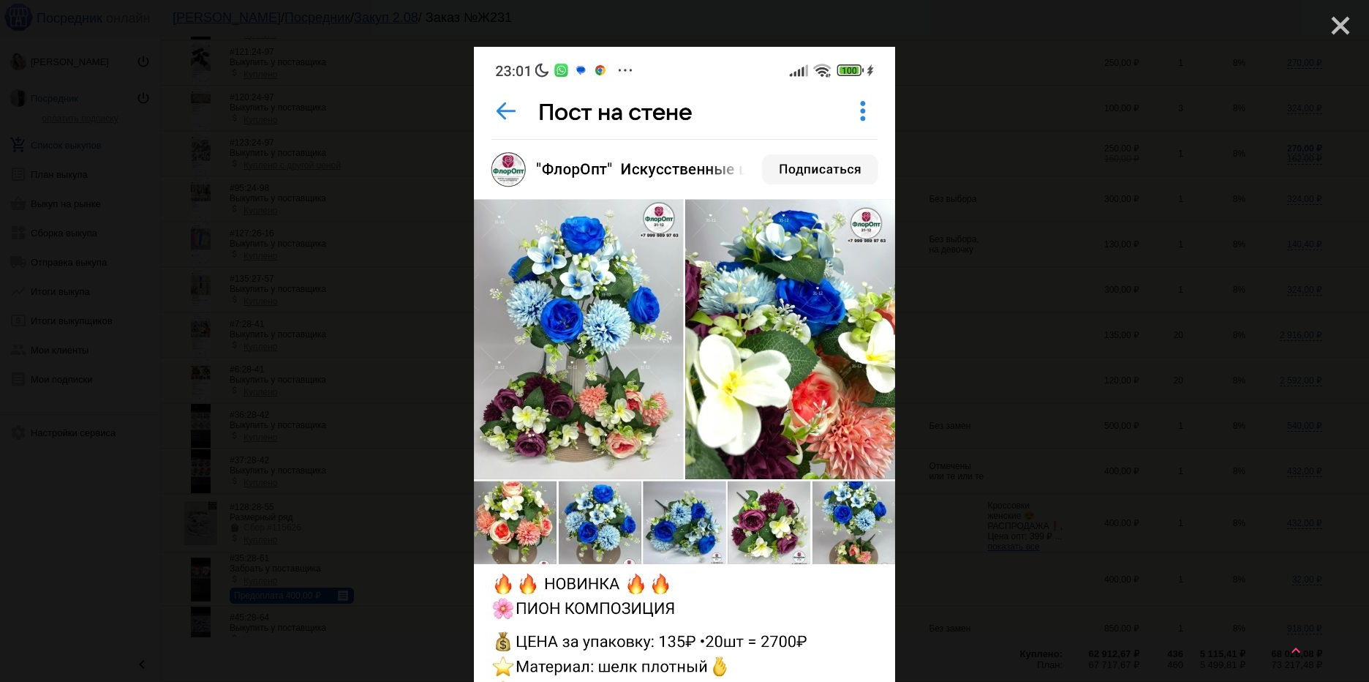
click at [1330, 29] on mat-icon "close" at bounding box center [1335, 20] width 18 height 18
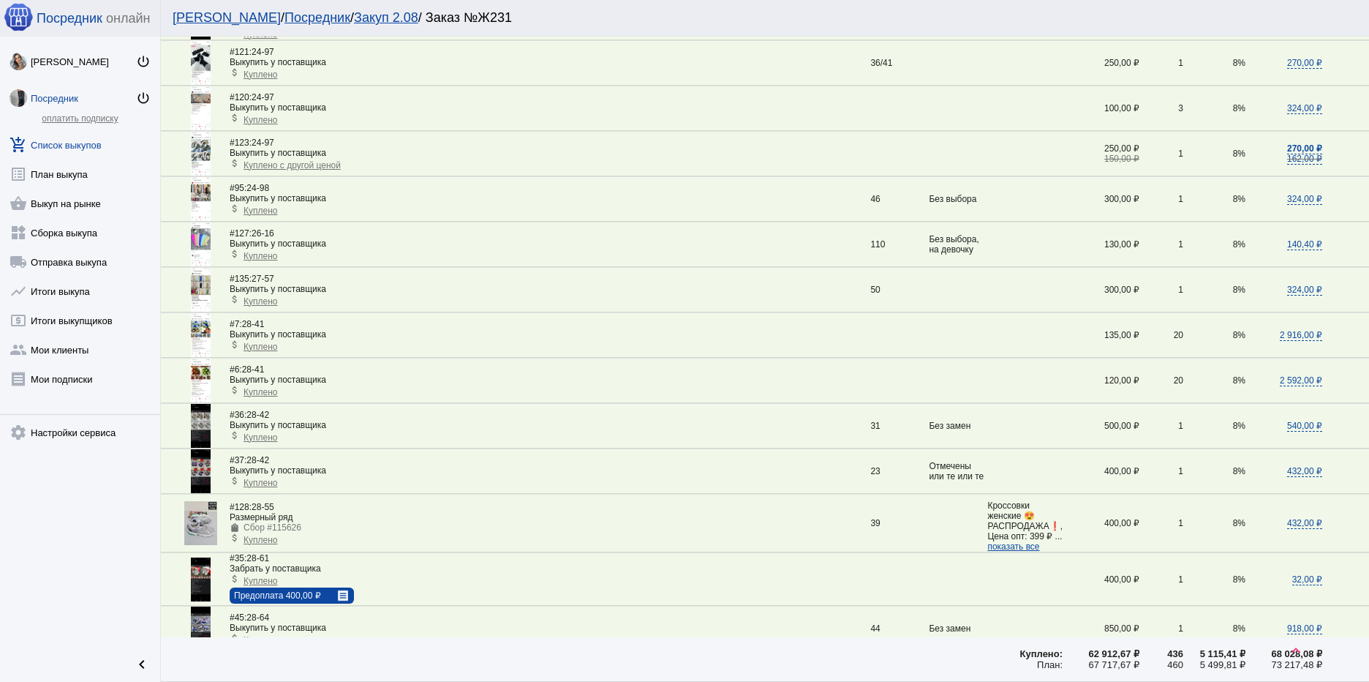
click at [205, 374] on img at bounding box center [201, 380] width 20 height 44
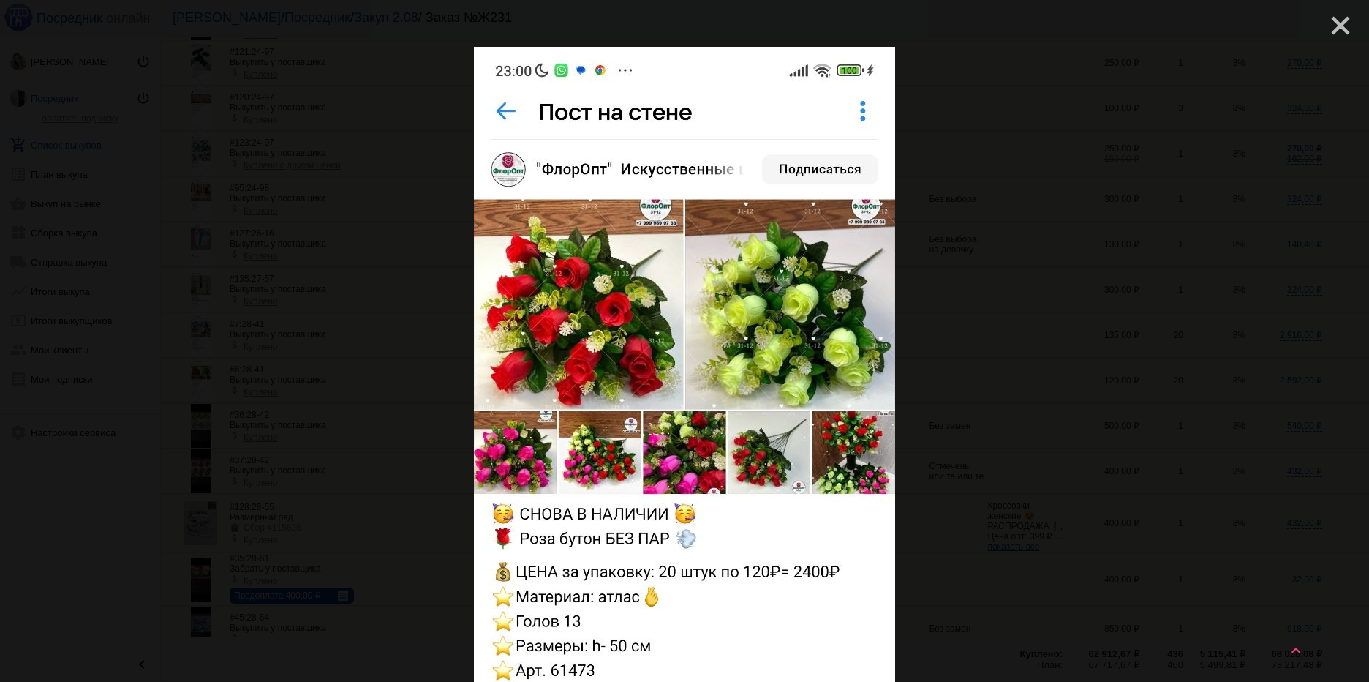
click at [1326, 20] on mat-icon "close" at bounding box center [1335, 20] width 18 height 18
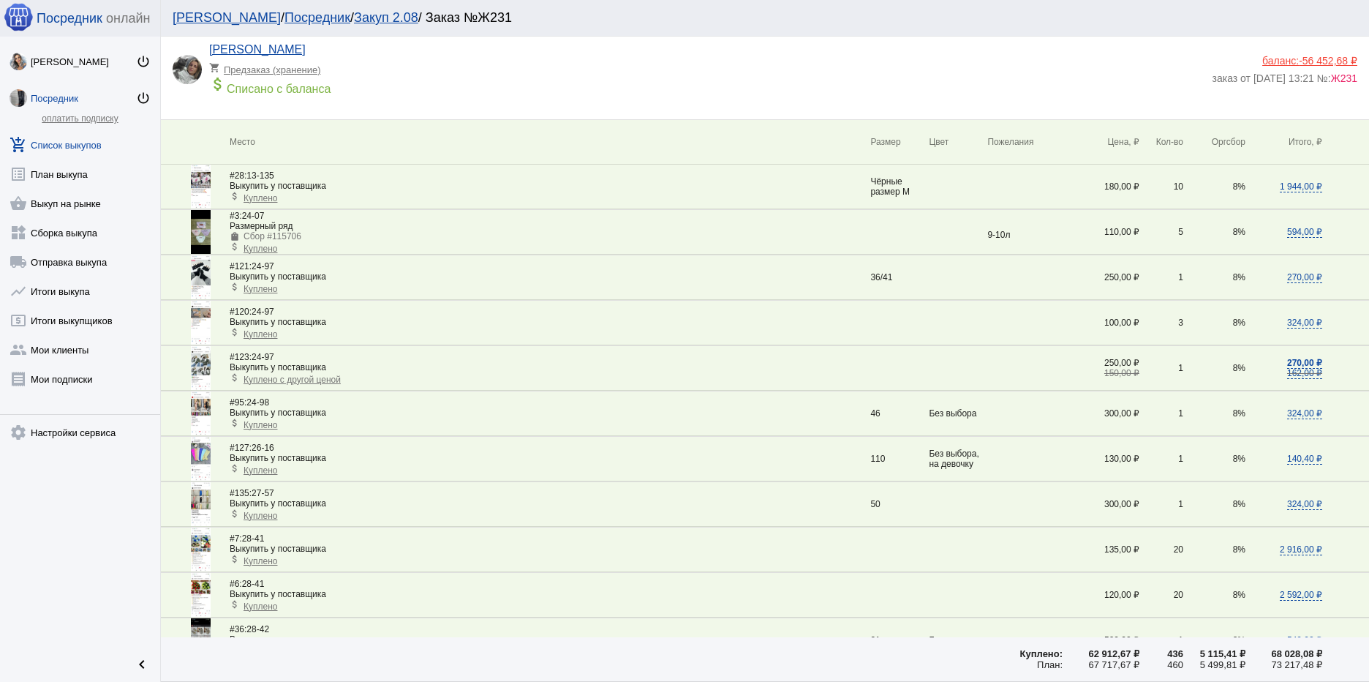
scroll to position [0, 0]
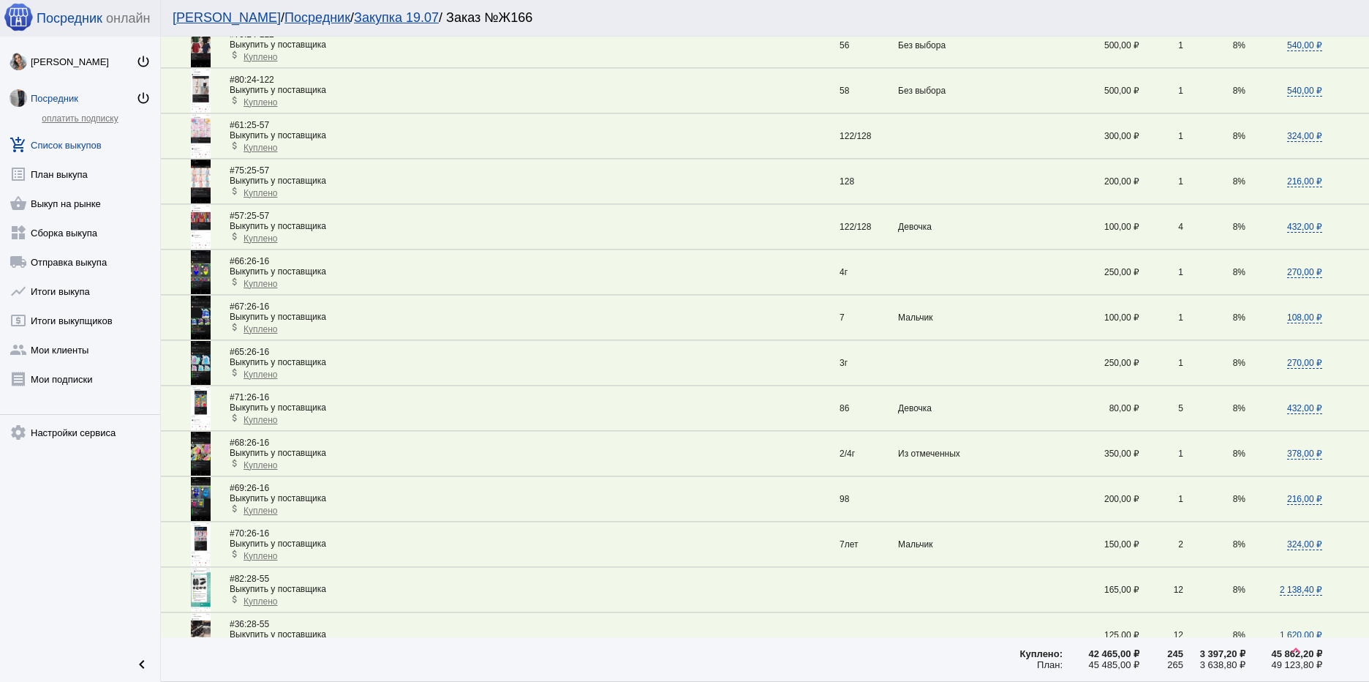
scroll to position [1937, 0]
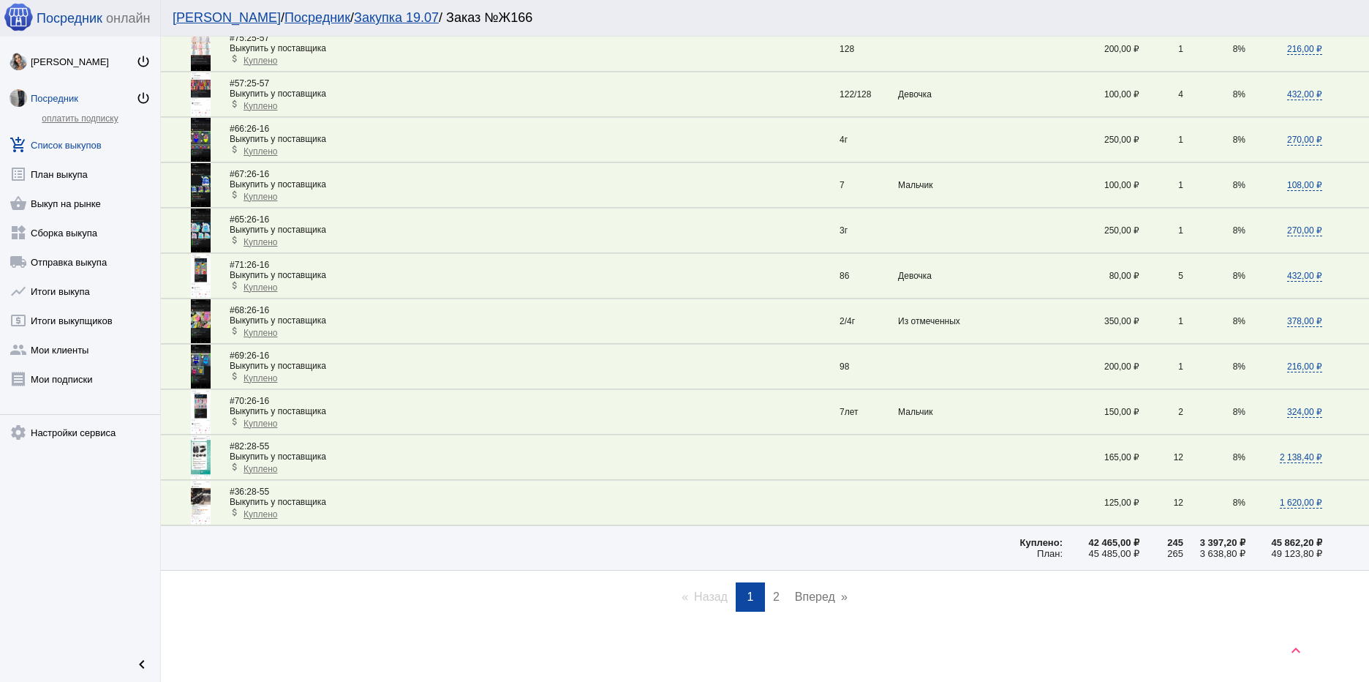
click at [197, 406] on img at bounding box center [201, 412] width 20 height 44
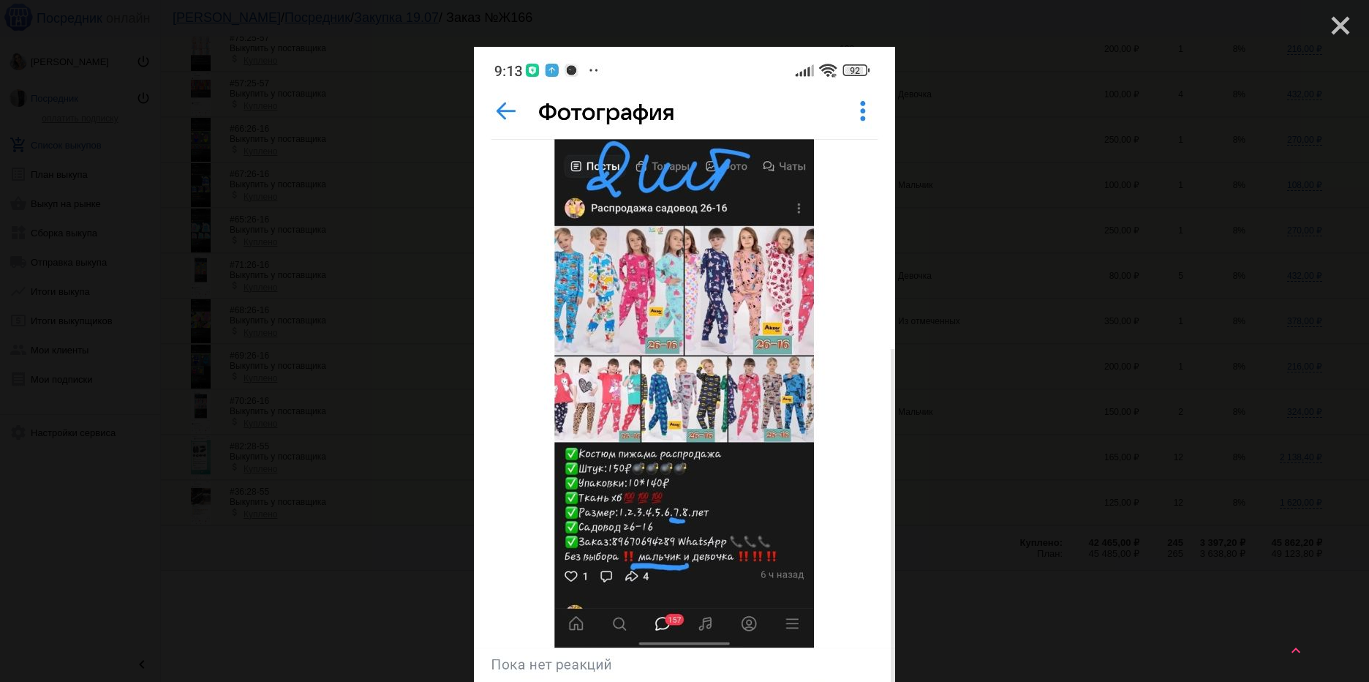
click at [1326, 25] on mat-icon "close" at bounding box center [1335, 20] width 18 height 18
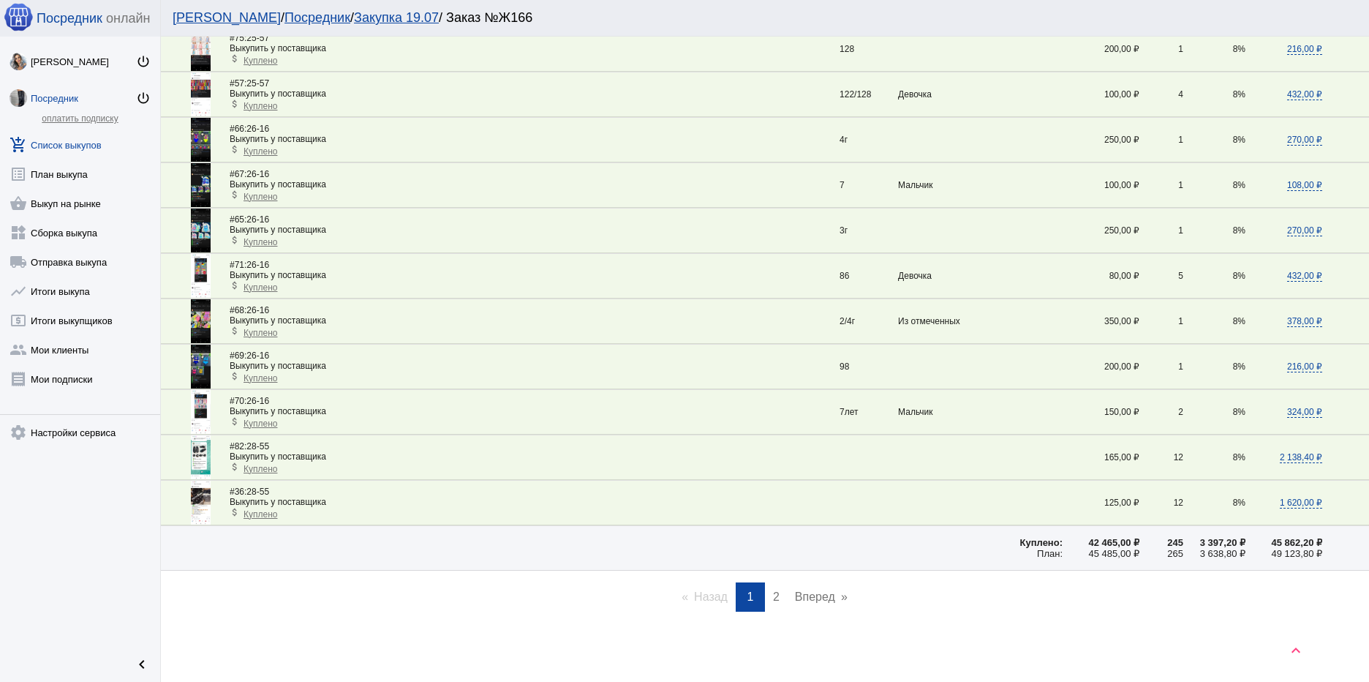
click at [201, 461] on img at bounding box center [201, 457] width 20 height 44
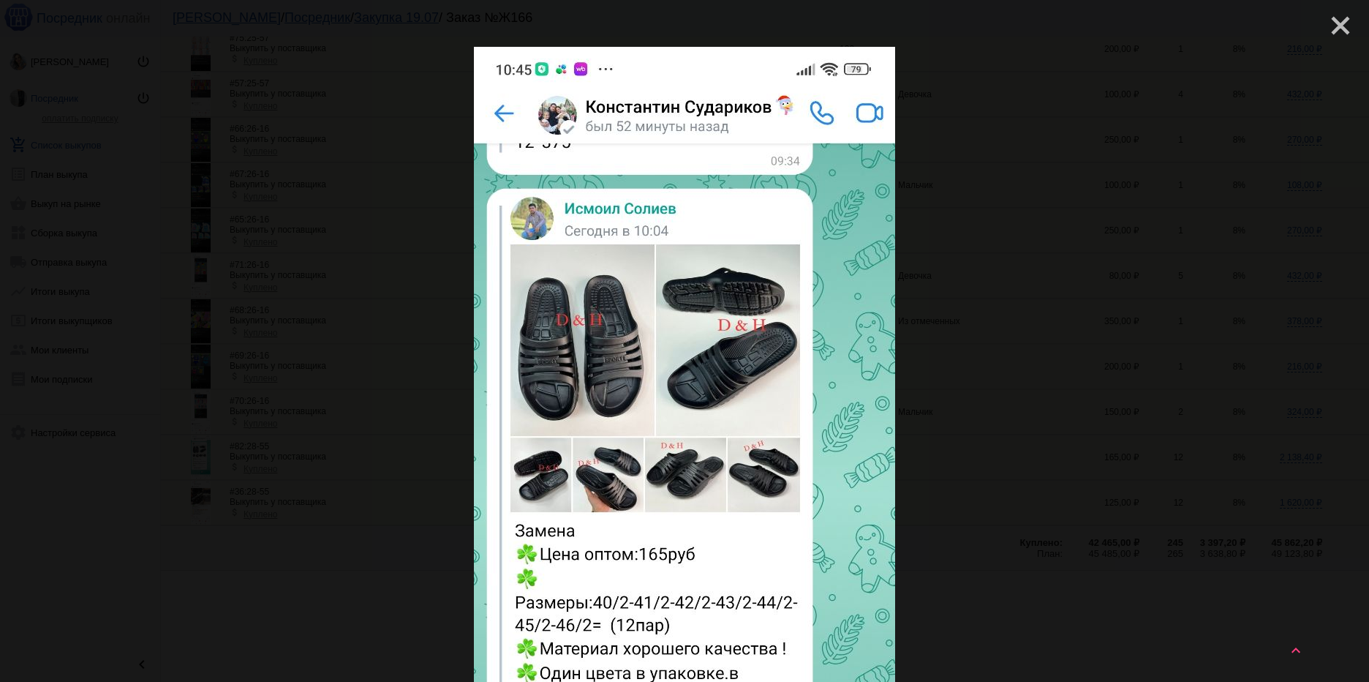
click at [1337, 29] on mat-icon "close" at bounding box center [1335, 20] width 18 height 18
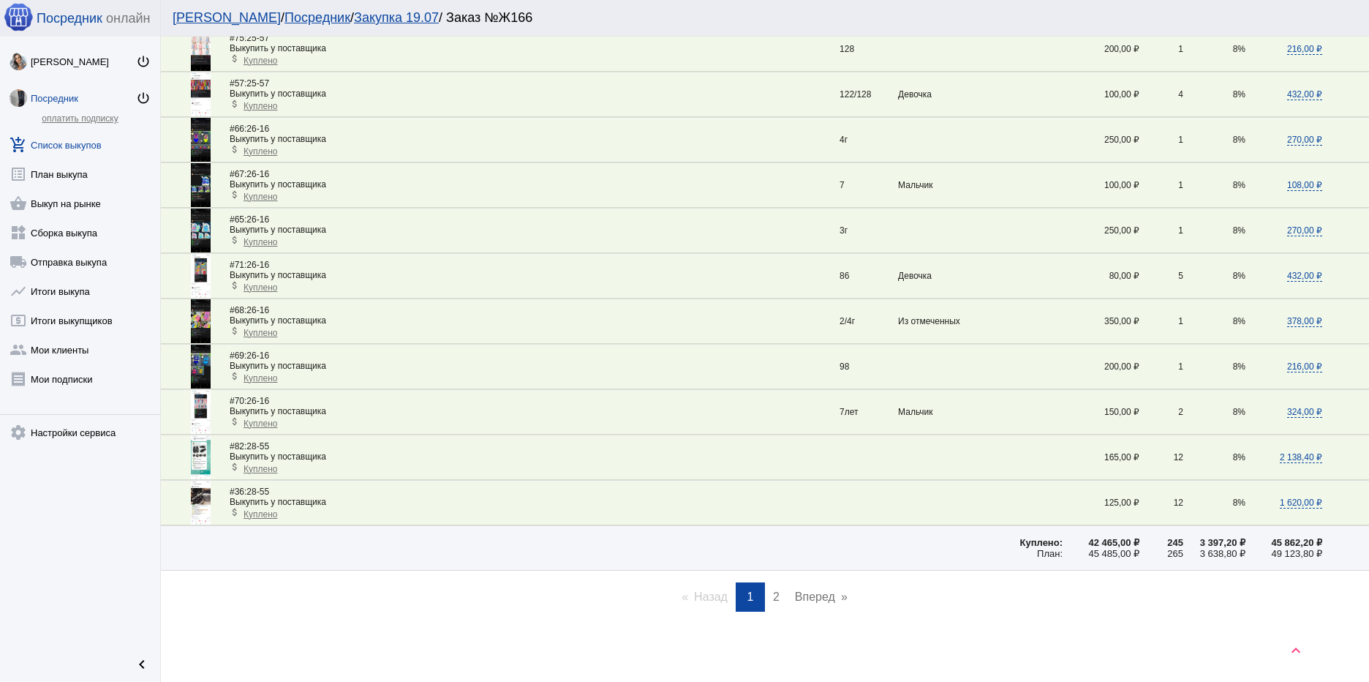
click at [774, 594] on span "2" at bounding box center [776, 596] width 7 height 12
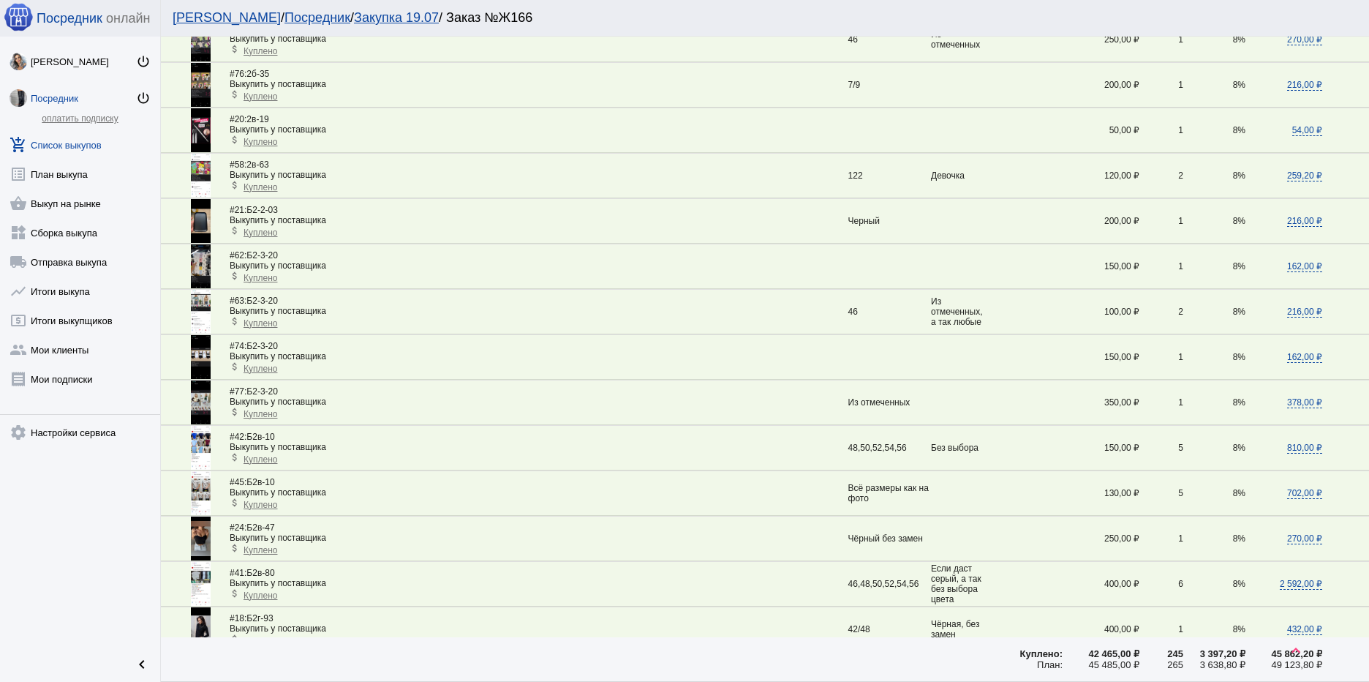
scroll to position [1095, 0]
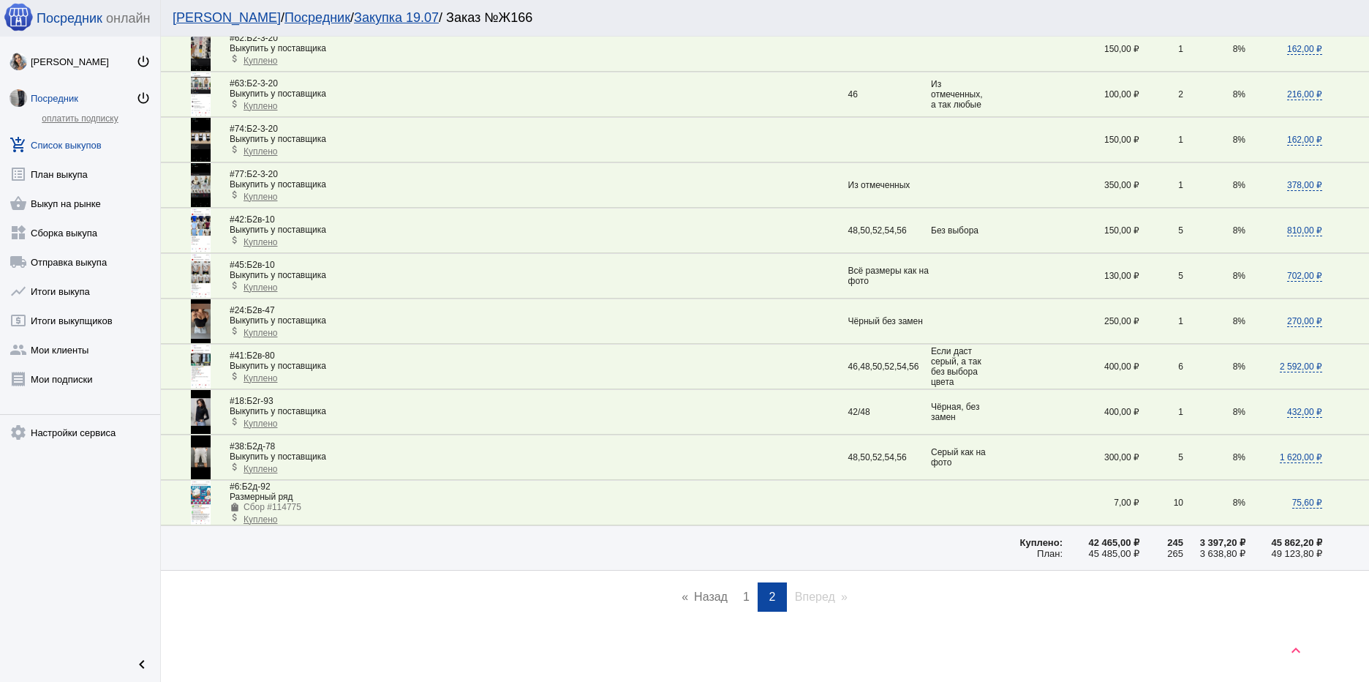
click at [736, 597] on link "page 1" at bounding box center [746, 596] width 21 height 29
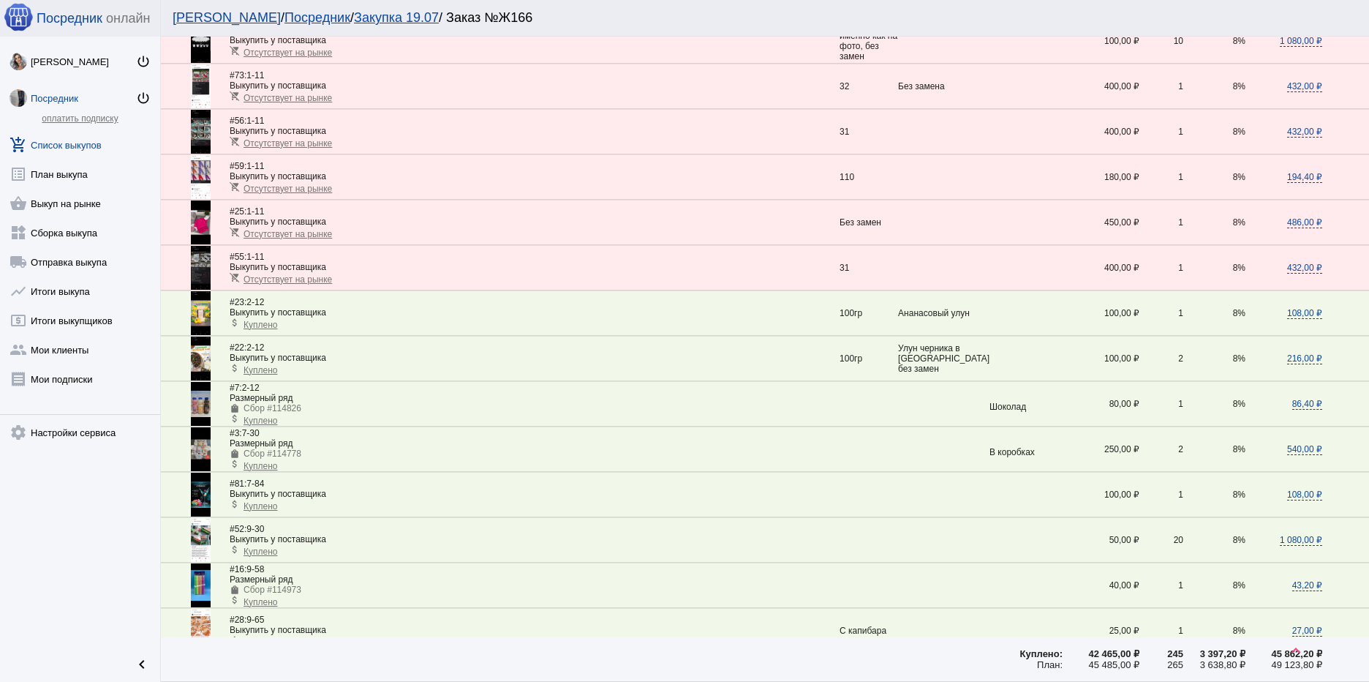
scroll to position [255, 0]
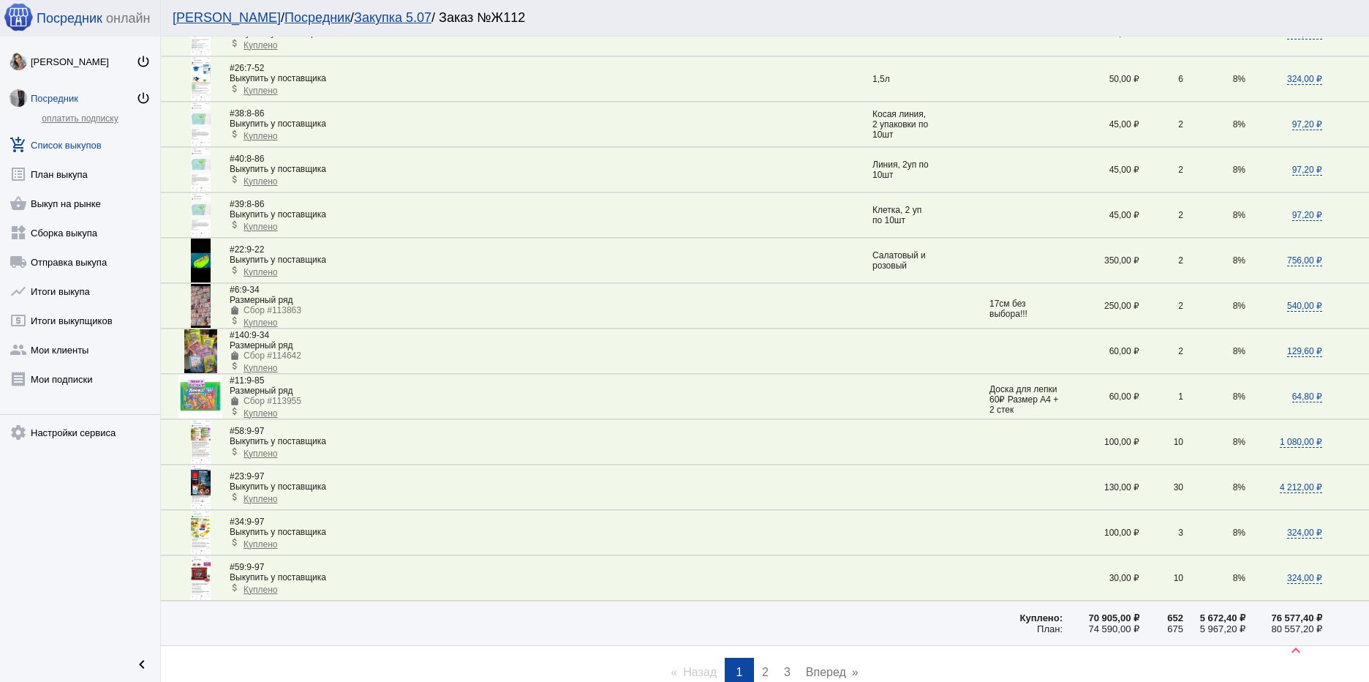
scroll to position [1946, 0]
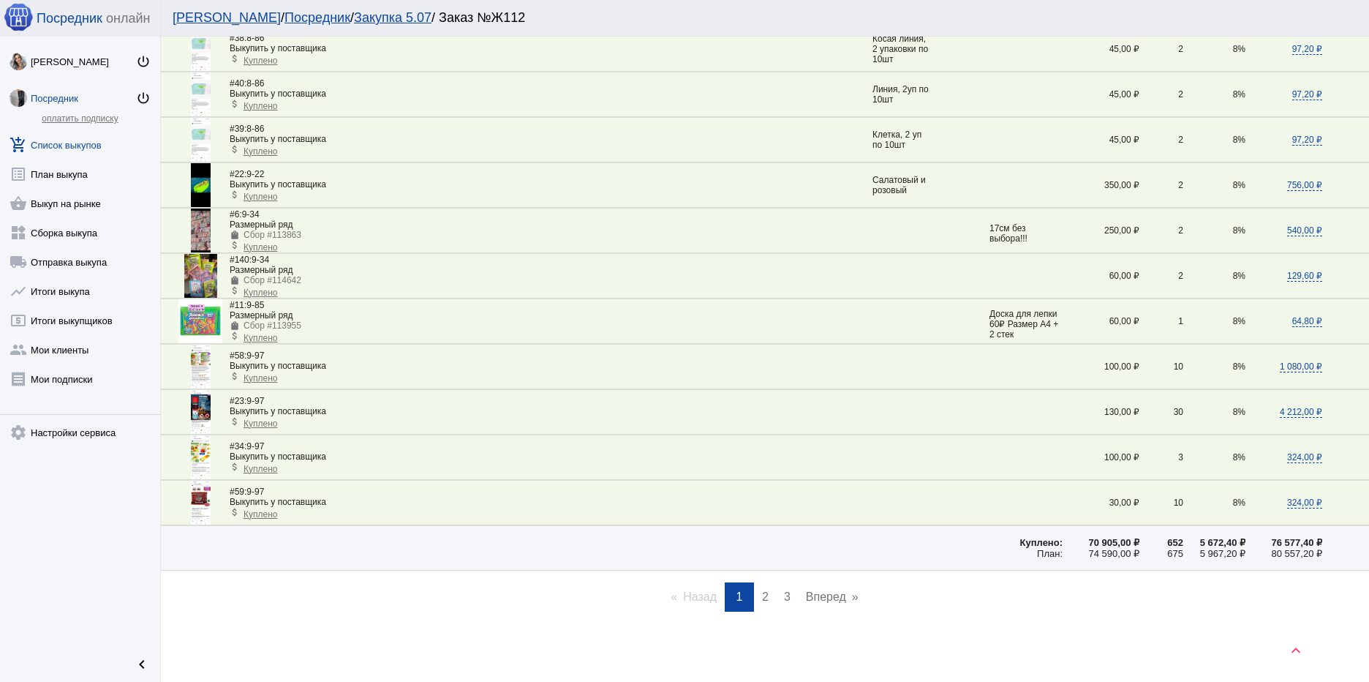
click at [764, 592] on link "page 2" at bounding box center [765, 596] width 21 height 29
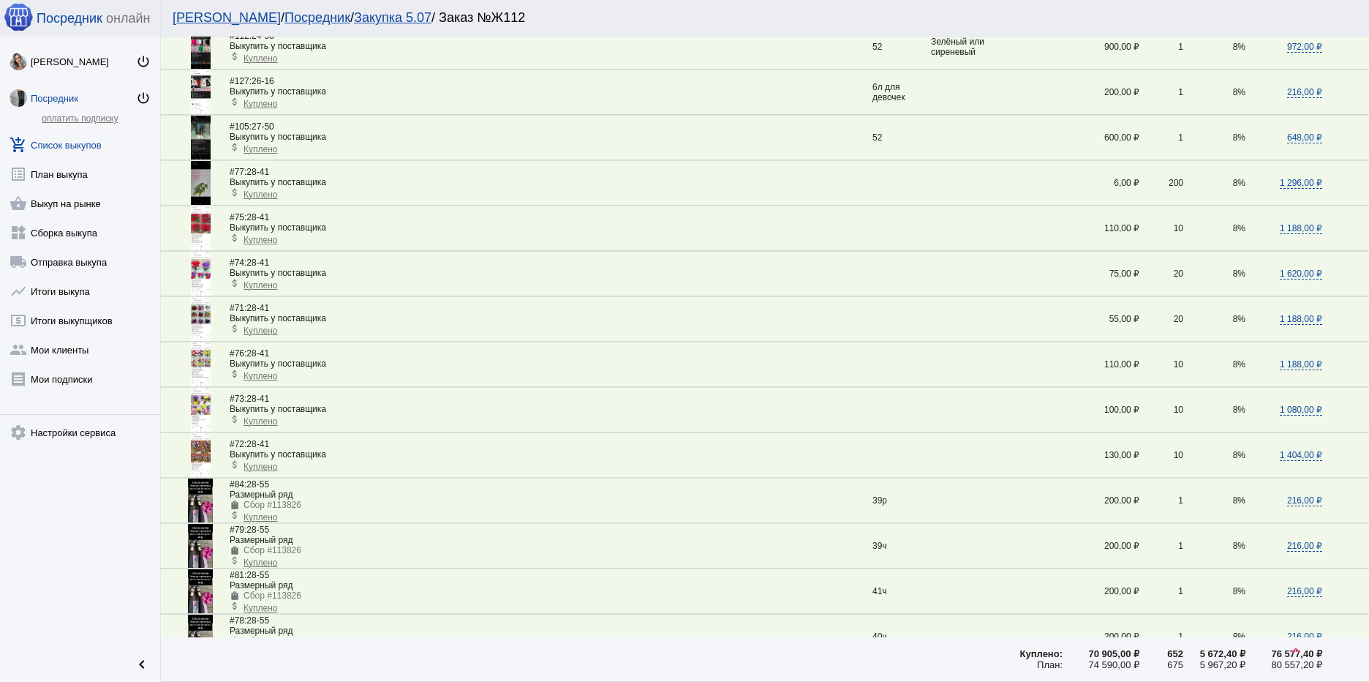
scroll to position [951, 0]
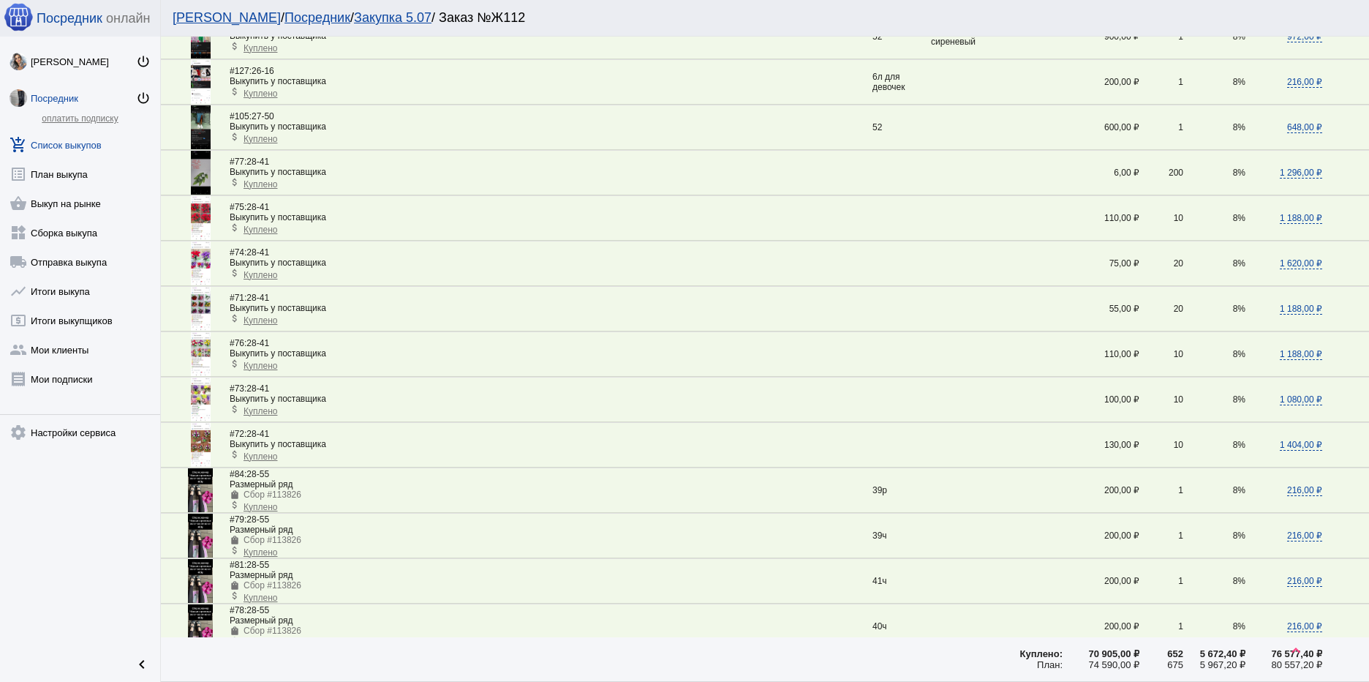
click at [200, 219] on img at bounding box center [201, 218] width 20 height 44
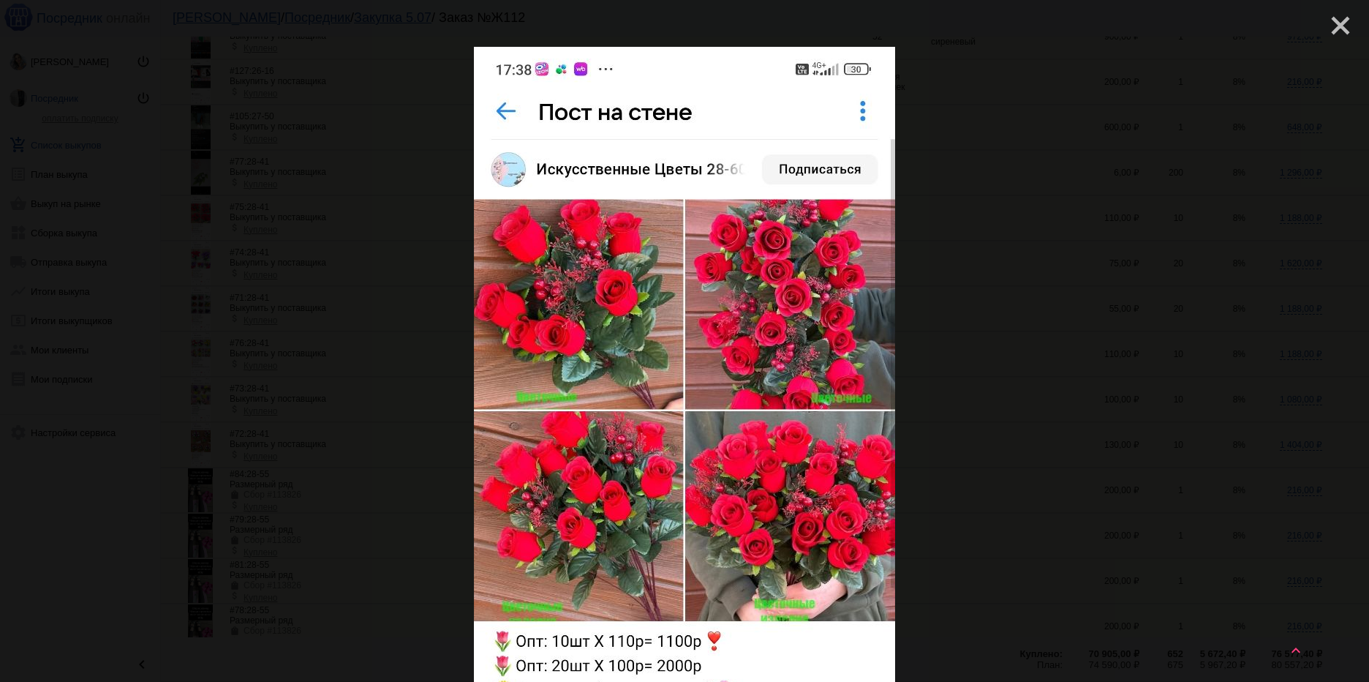
click at [1326, 29] on mat-icon "close" at bounding box center [1335, 20] width 18 height 18
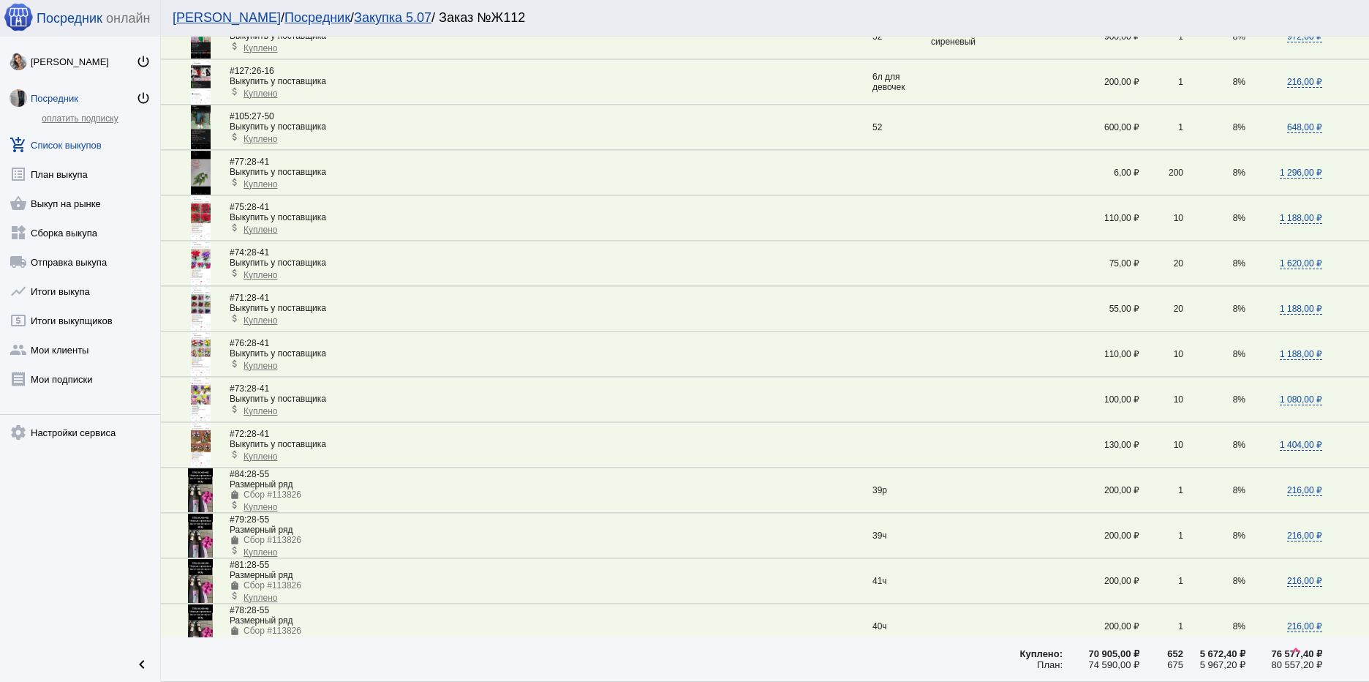
click at [205, 459] on img at bounding box center [201, 445] width 20 height 44
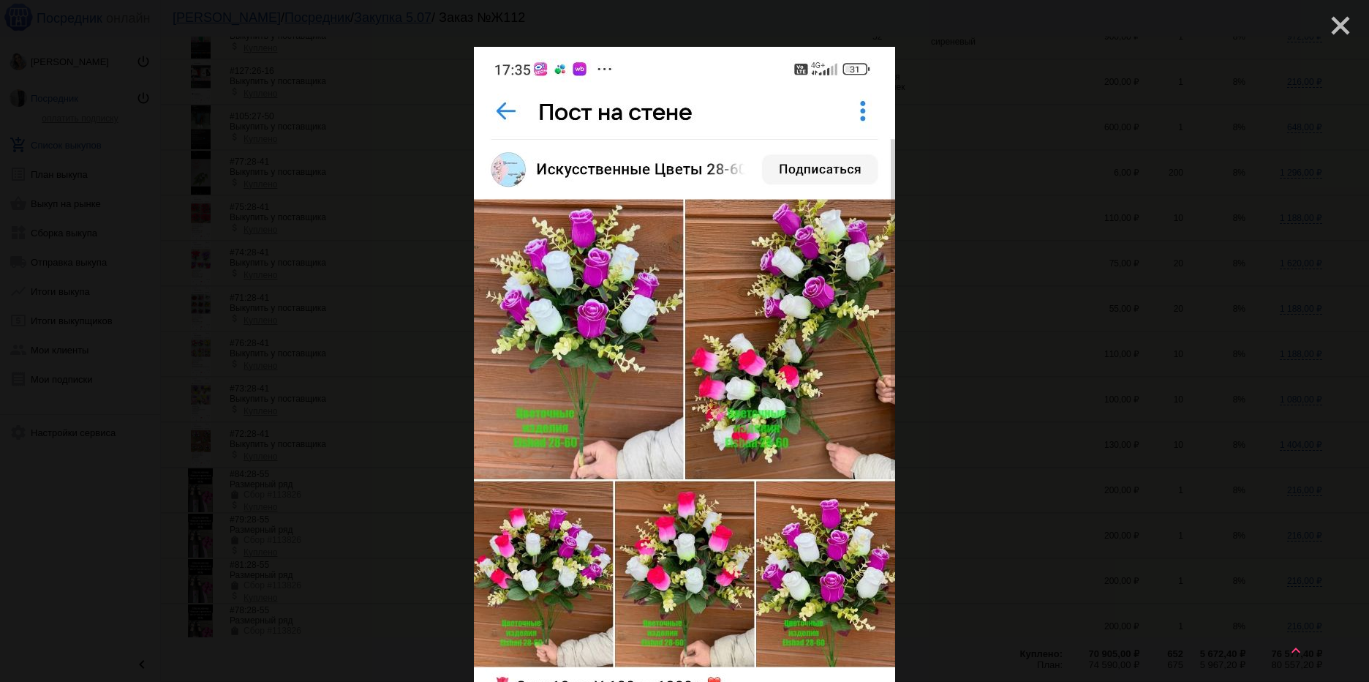
click at [1326, 26] on mat-icon "close" at bounding box center [1335, 20] width 18 height 18
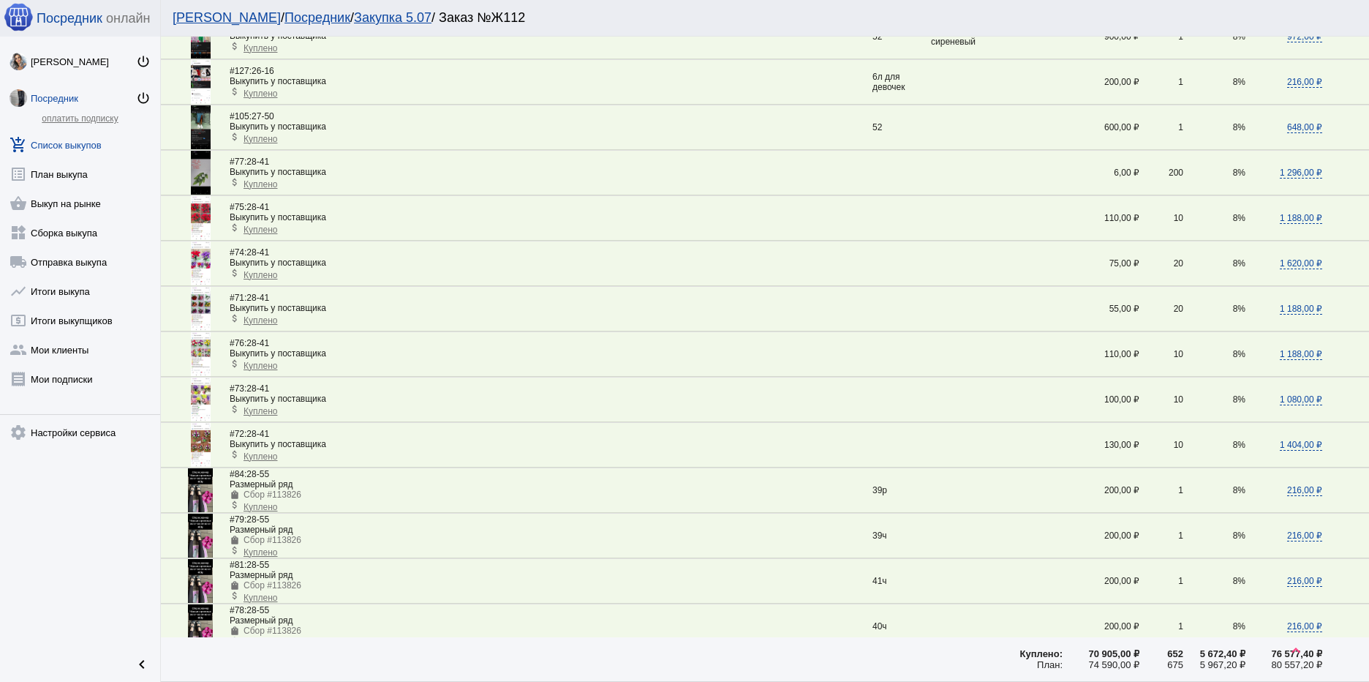
click at [201, 407] on img at bounding box center [201, 399] width 20 height 44
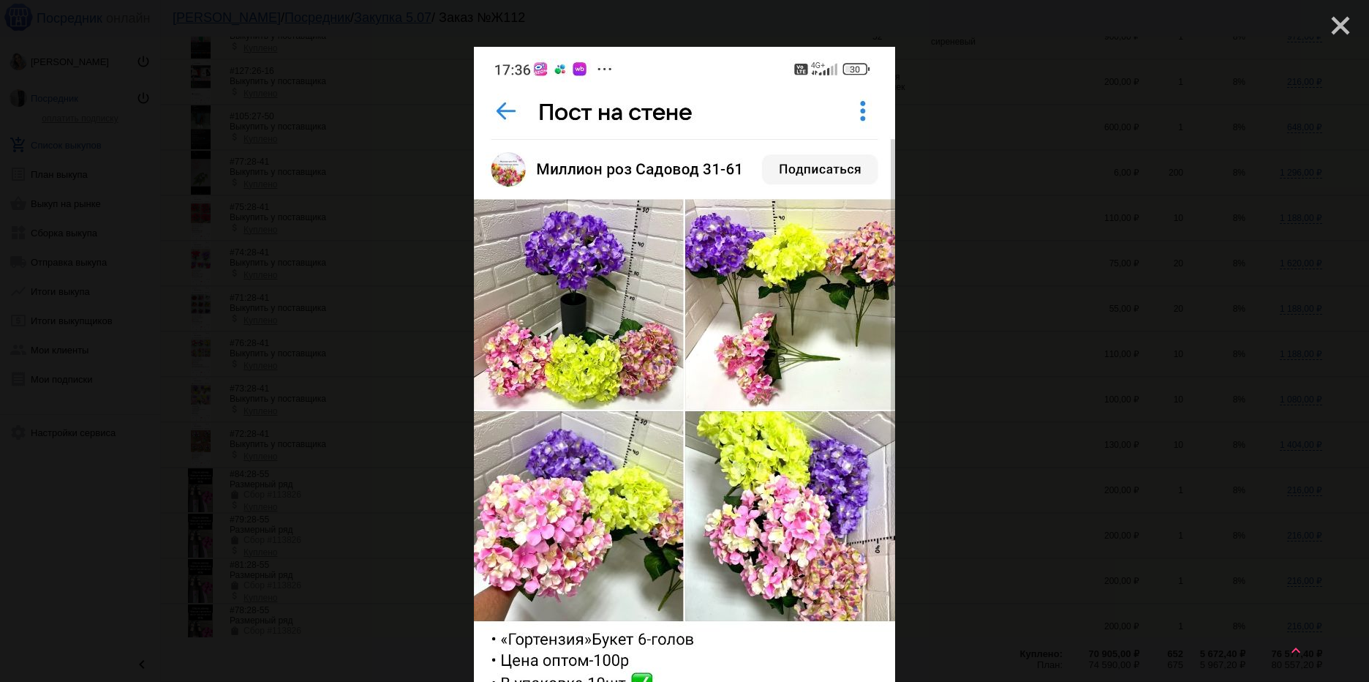
click at [1332, 23] on mat-icon "close" at bounding box center [1335, 20] width 18 height 18
